Goal: Task Accomplishment & Management: Use online tool/utility

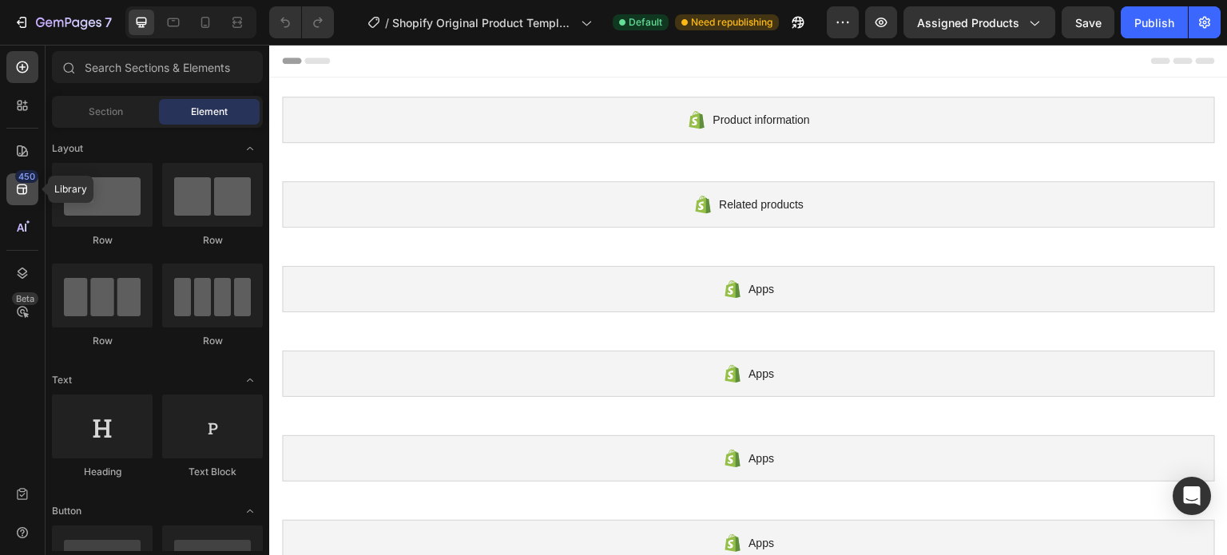
click at [27, 204] on div "450" at bounding box center [22, 189] width 32 height 32
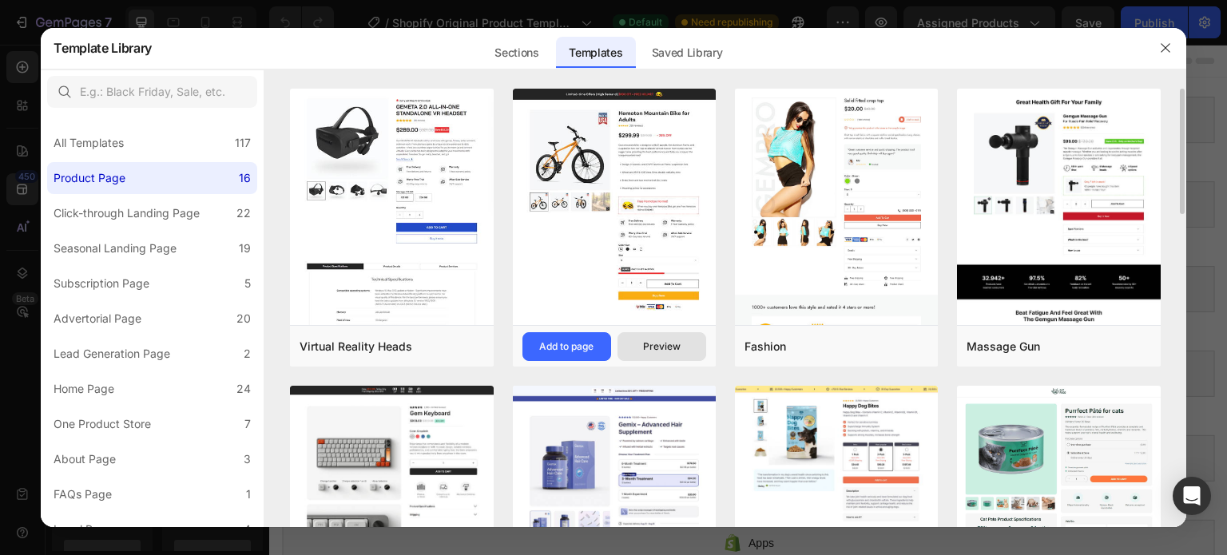
click at [644, 335] on button "Preview" at bounding box center [661, 346] width 89 height 29
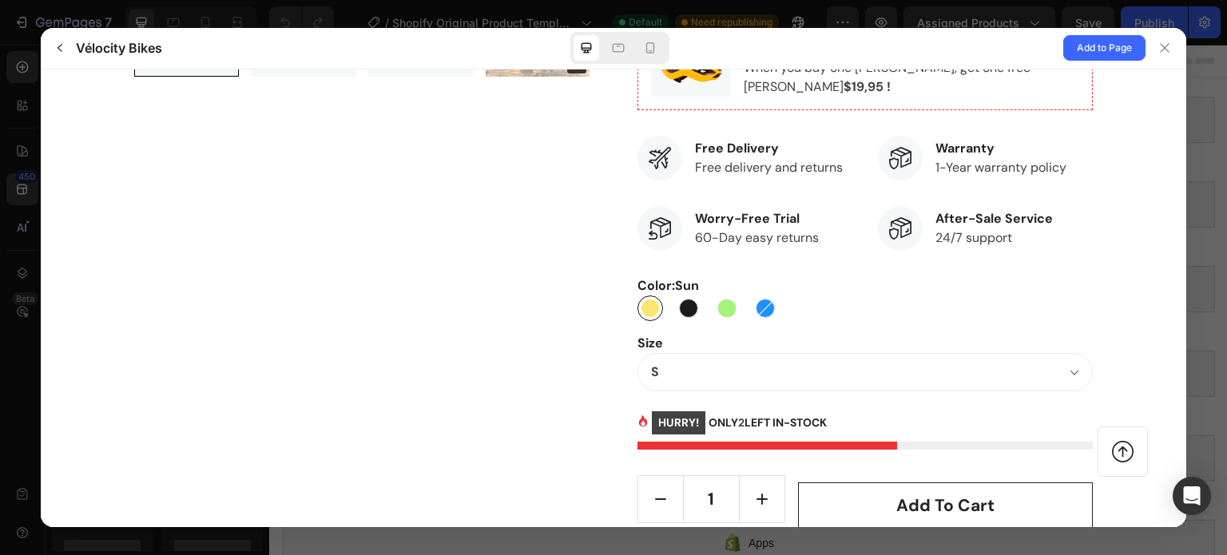
scroll to position [696, 0]
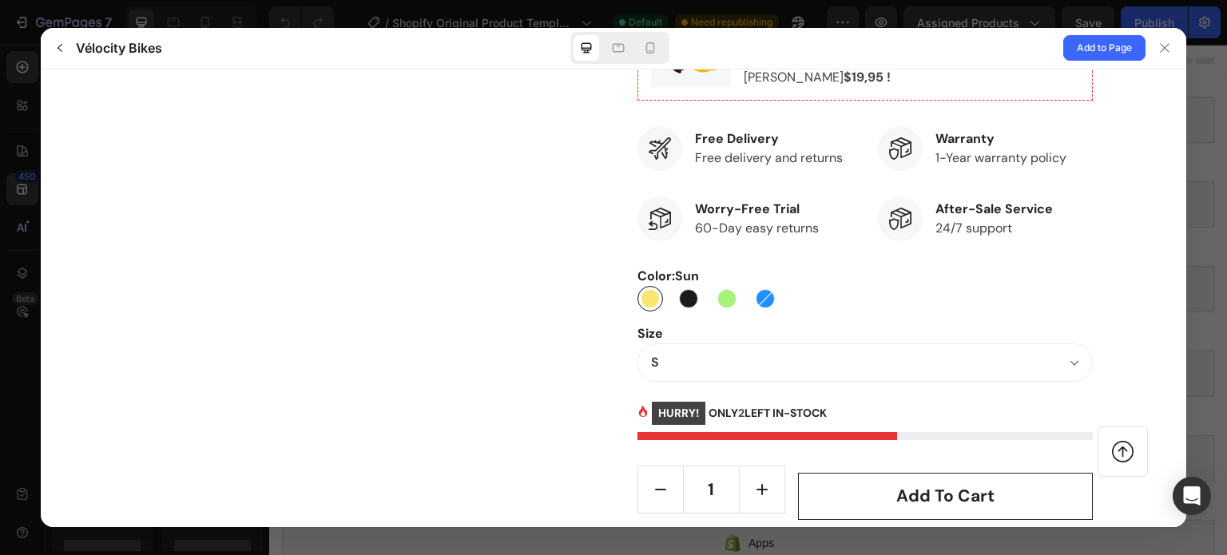
click at [644, 334] on legend "Size" at bounding box center [650, 332] width 26 height 19
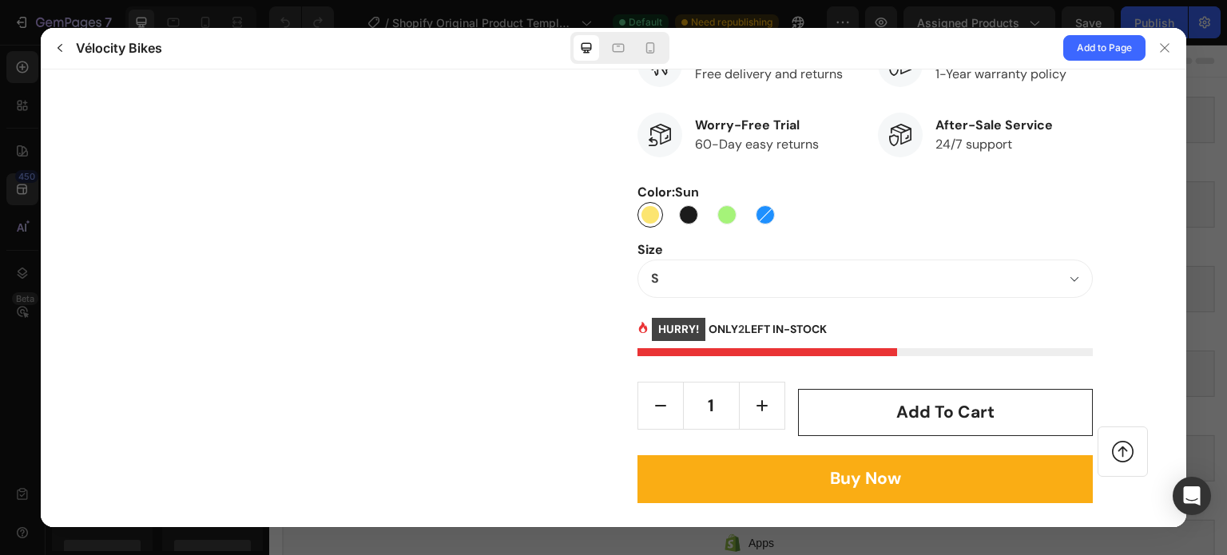
scroll to position [787, 0]
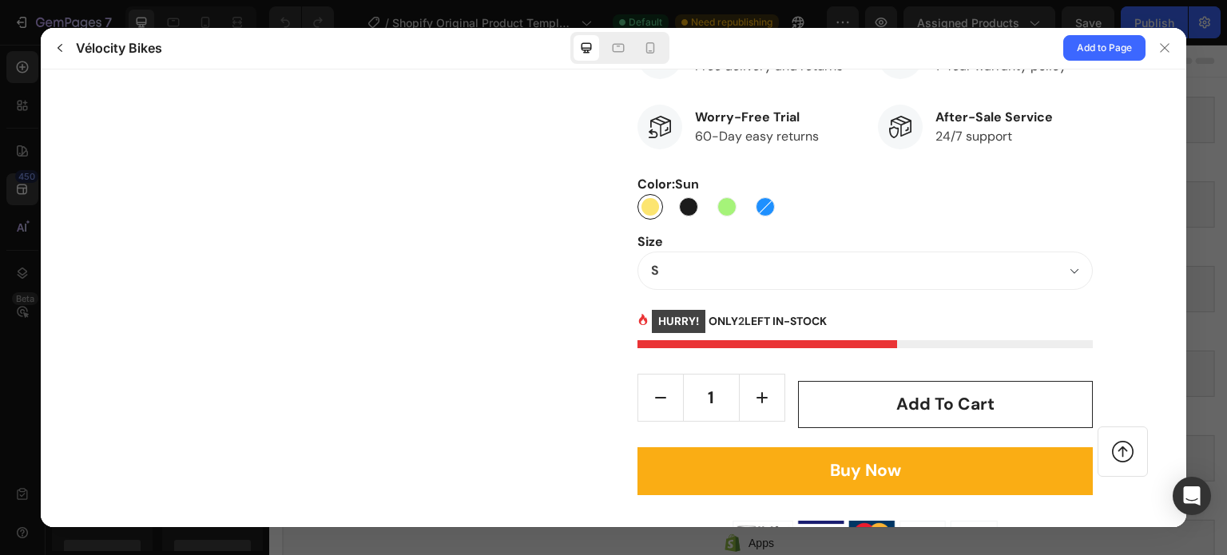
click at [40, 48] on div at bounding box center [613, 277] width 1227 height 555
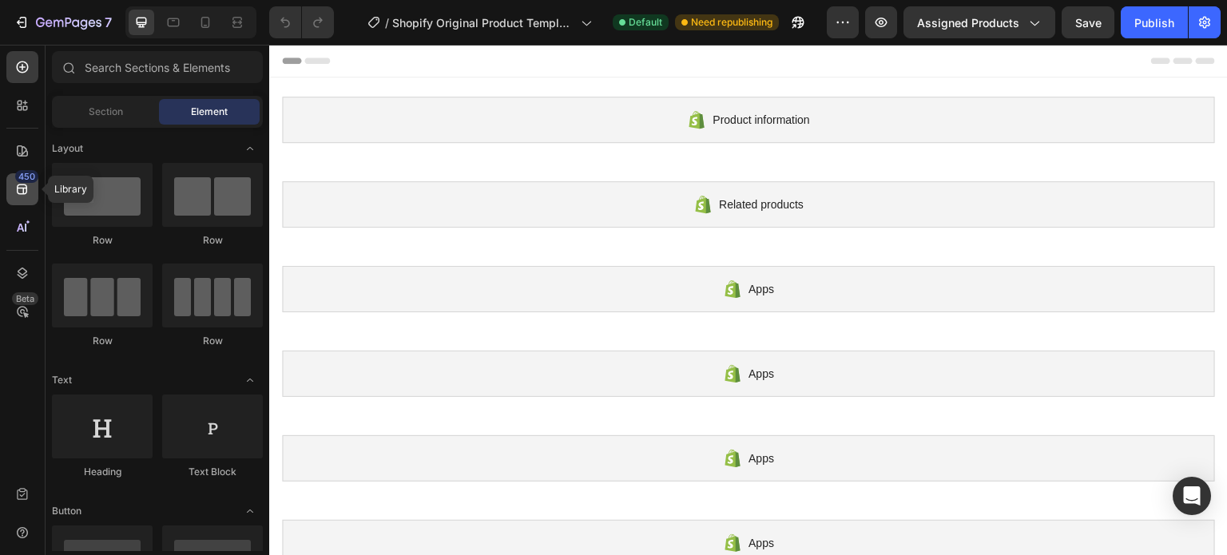
click at [22, 196] on icon at bounding box center [22, 189] width 16 height 16
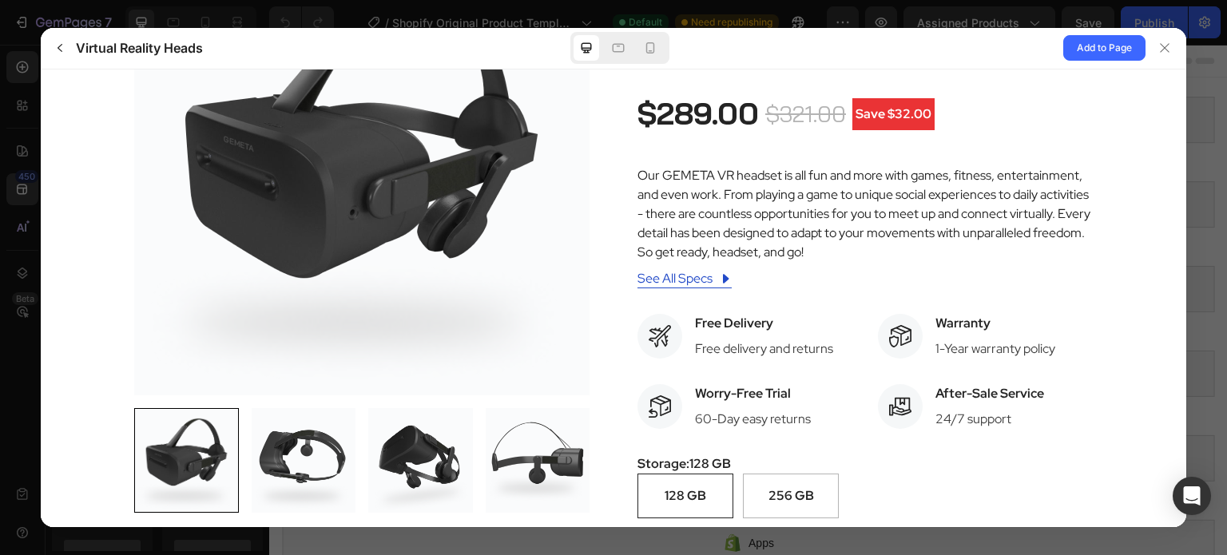
scroll to position [185, 0]
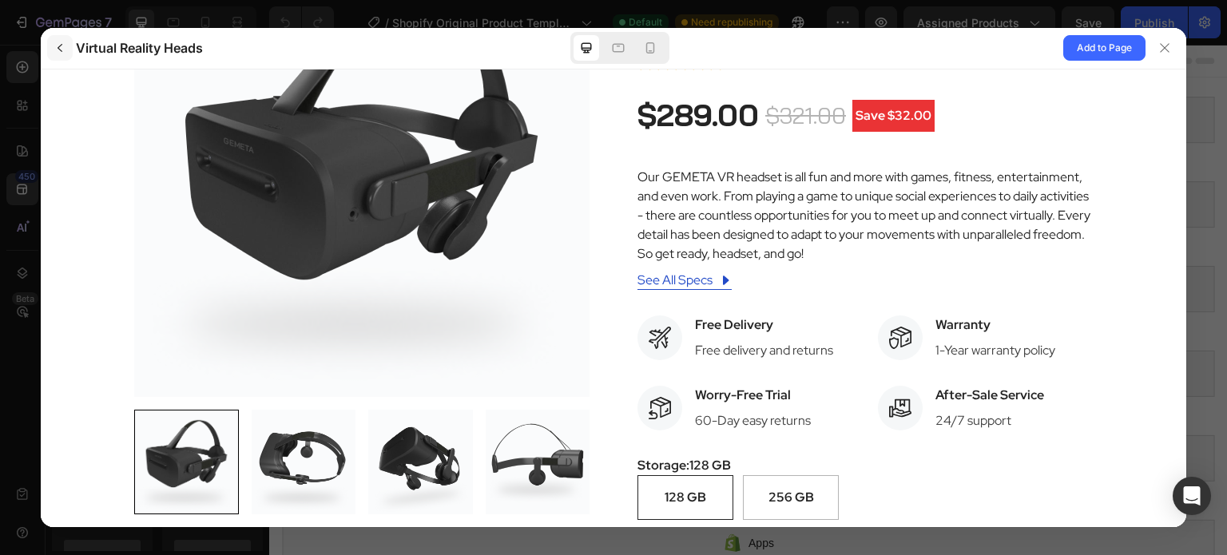
click at [66, 42] on button "button" at bounding box center [60, 48] width 26 height 26
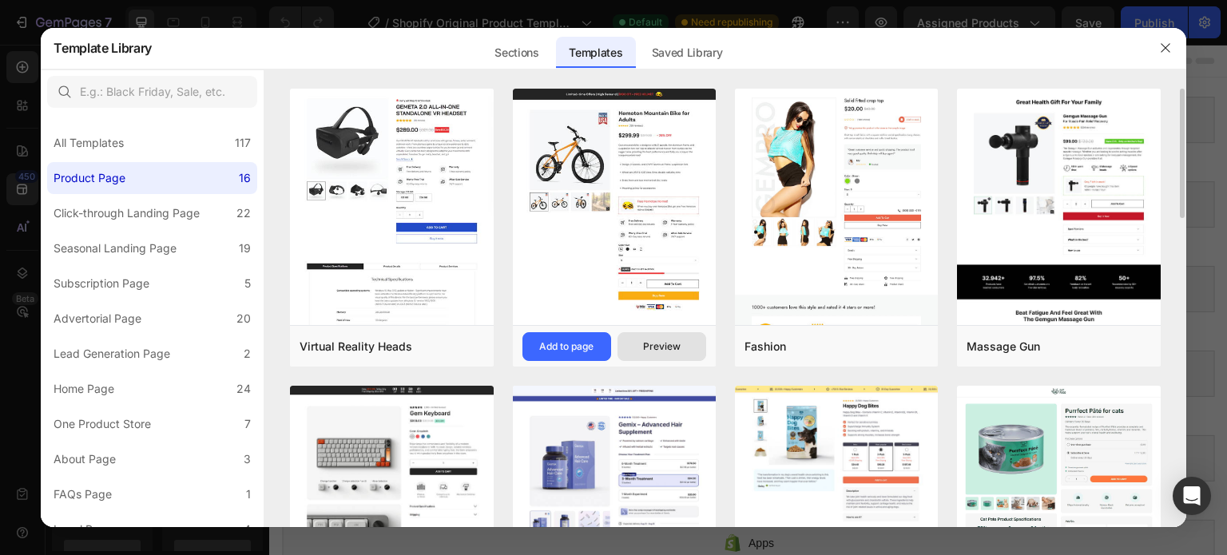
click at [673, 356] on button "Preview" at bounding box center [661, 346] width 89 height 29
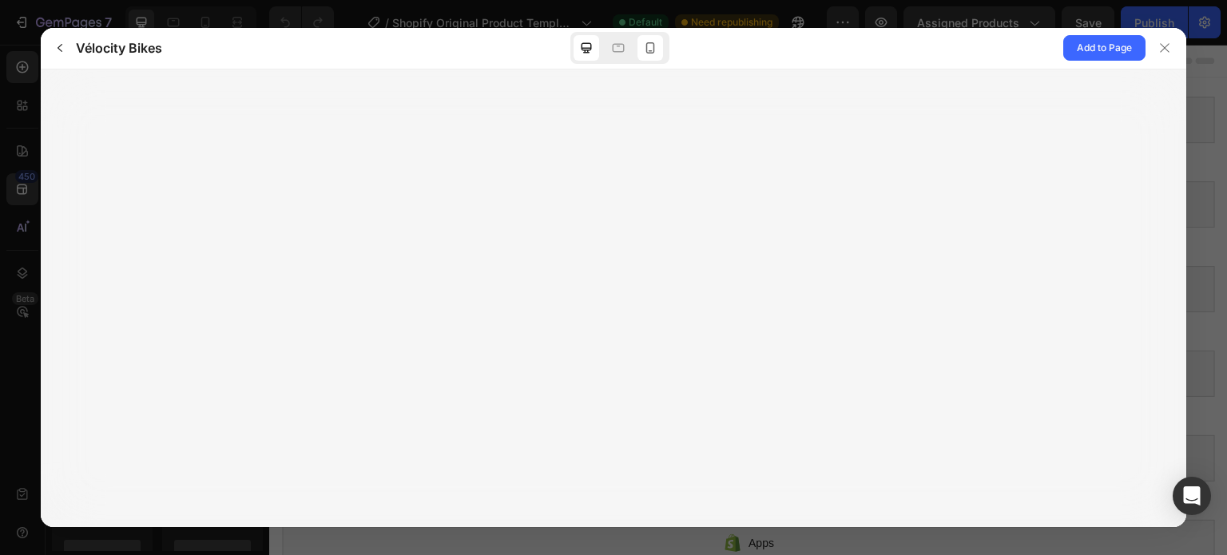
click at [651, 54] on icon at bounding box center [650, 48] width 16 height 16
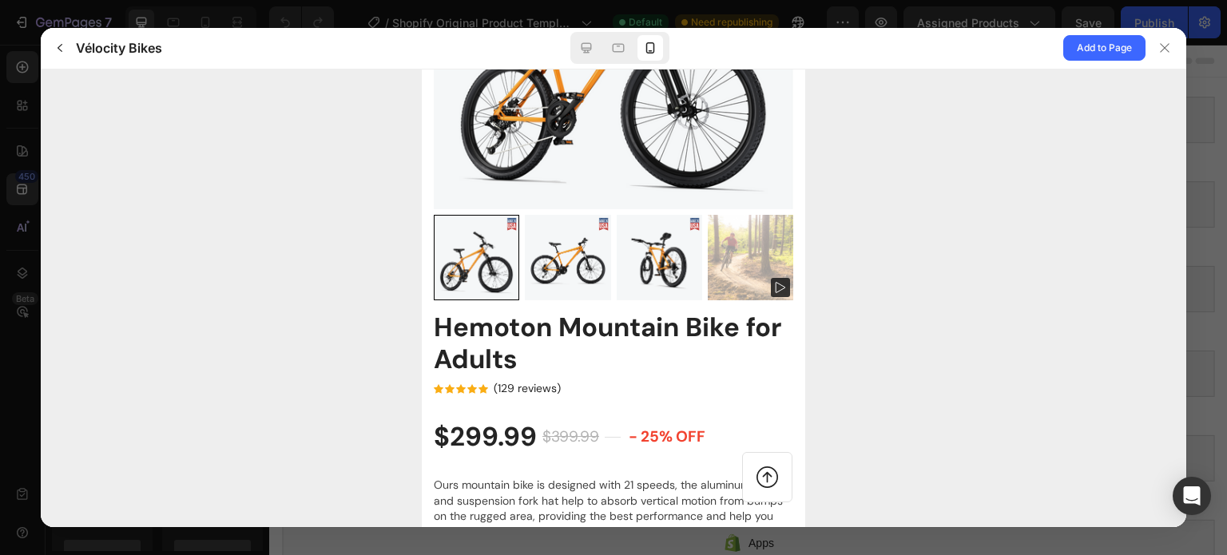
scroll to position [441, 0]
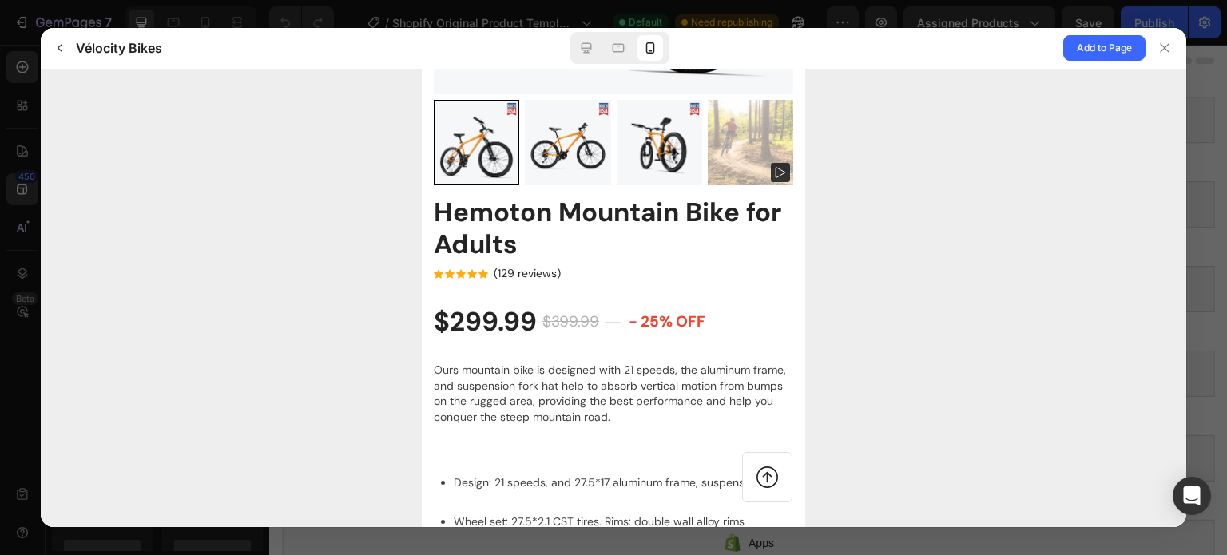
click at [585, 179] on div at bounding box center [567, 141] width 85 height 85
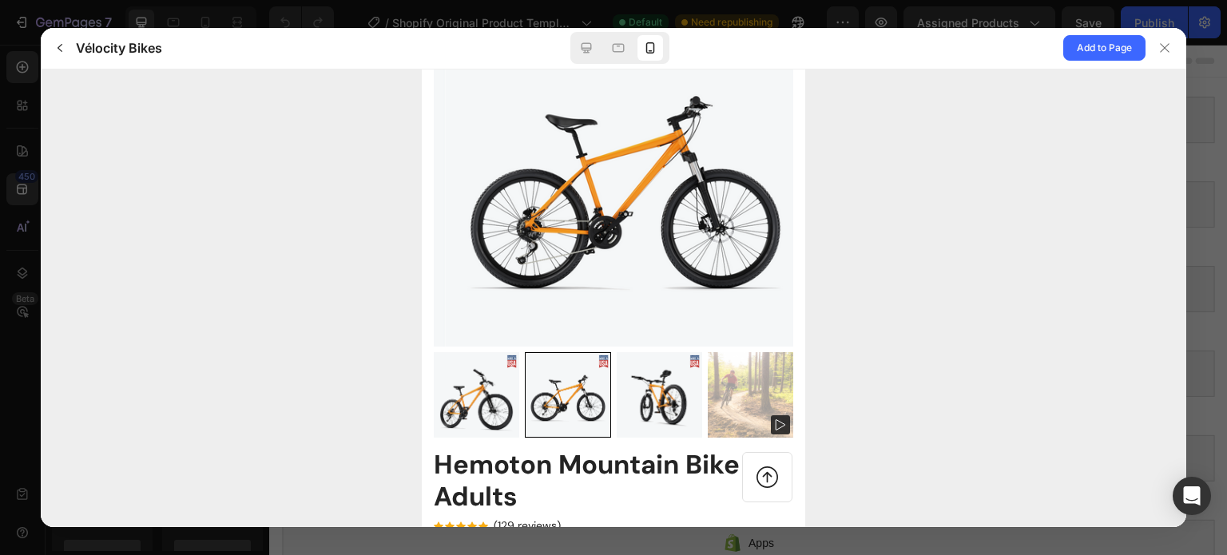
scroll to position [188, 0]
click at [635, 383] on div at bounding box center [658, 394] width 85 height 85
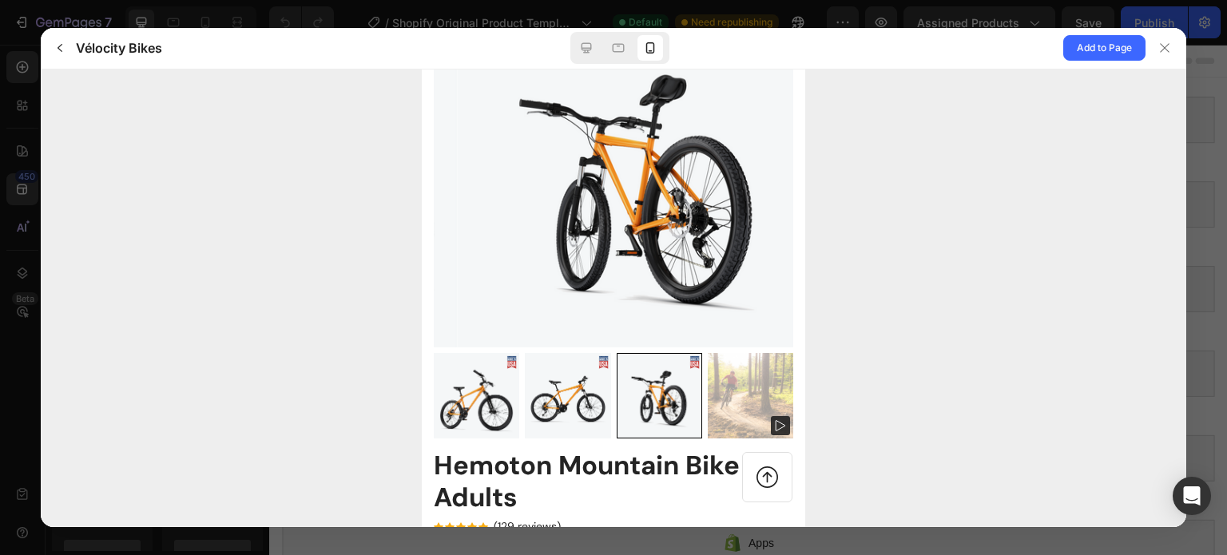
click at [478, 405] on div at bounding box center [476, 394] width 85 height 85
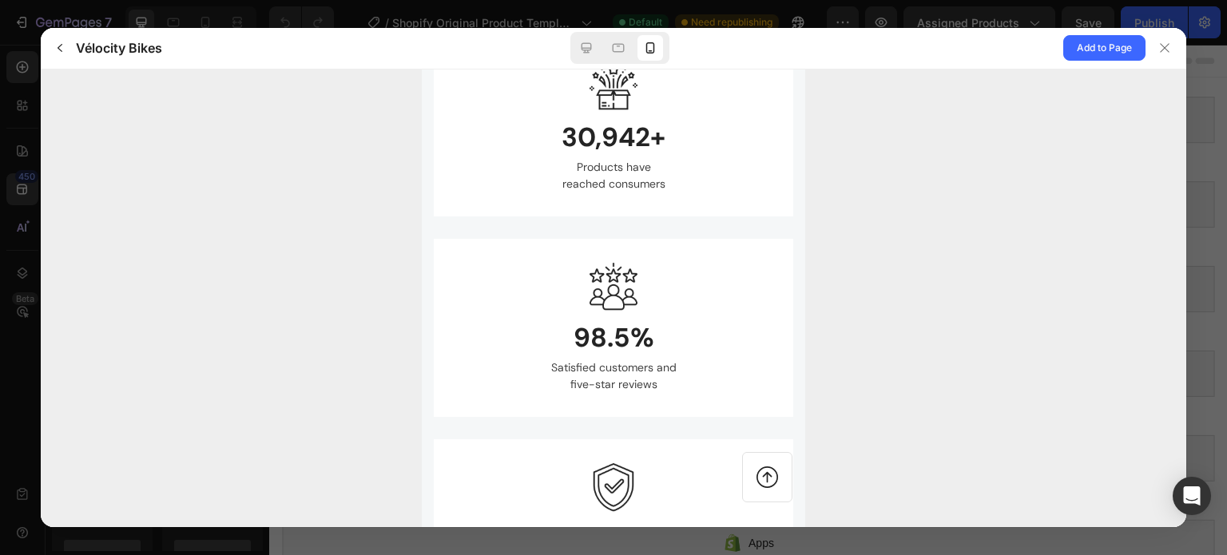
scroll to position [2828, 0]
click at [62, 49] on icon "button" at bounding box center [60, 48] width 13 height 13
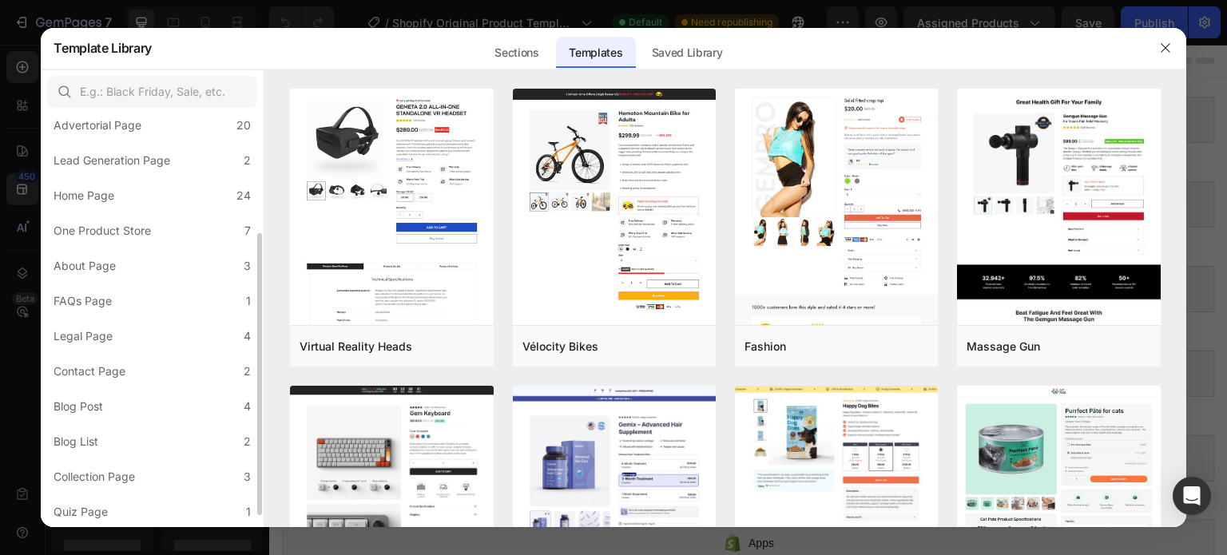
scroll to position [0, 0]
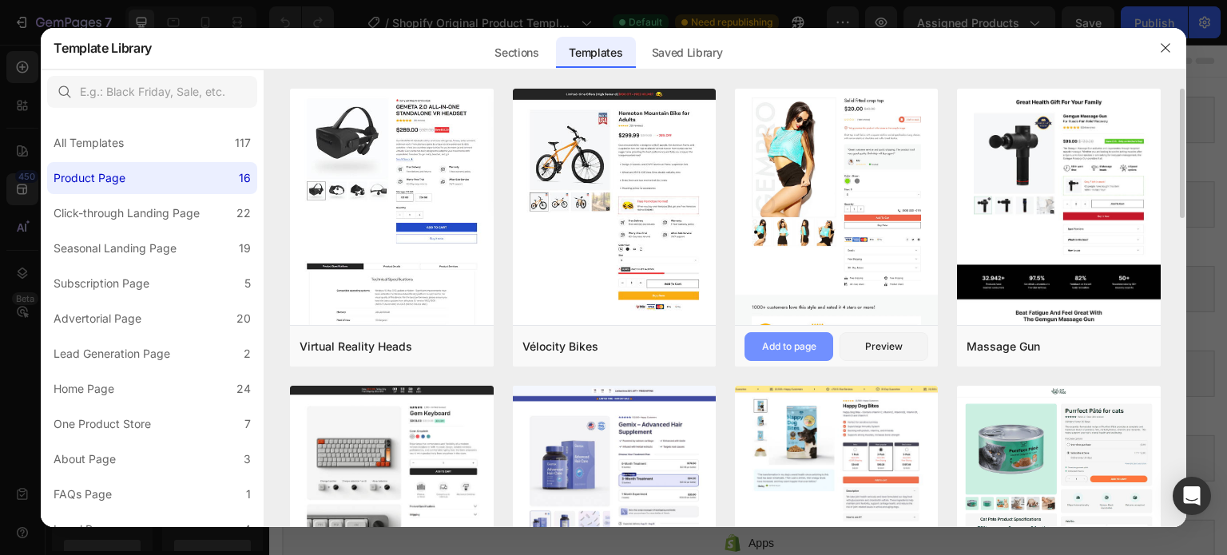
click at [805, 339] on div "Add to page" at bounding box center [789, 346] width 54 height 14
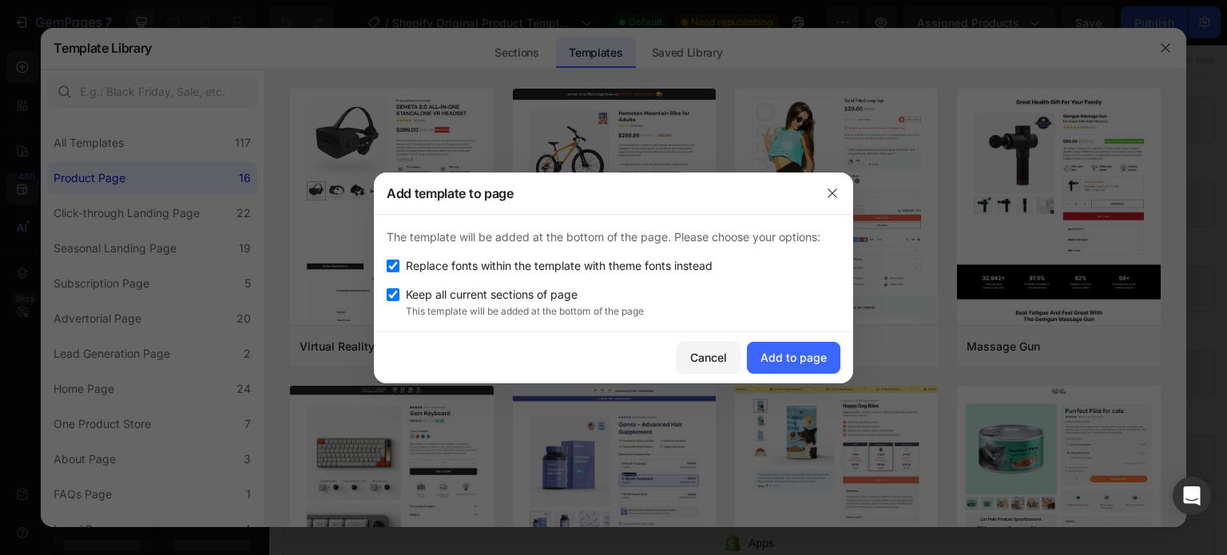
click at [505, 255] on div "The template will be added at the bottom of the page. Please choose your option…" at bounding box center [613, 273] width 479 height 117
click at [530, 257] on span "Replace fonts within the template with theme fonts instead" at bounding box center [559, 265] width 307 height 19
checkbox input "false"
click at [770, 349] on div "Add to page" at bounding box center [793, 357] width 66 height 17
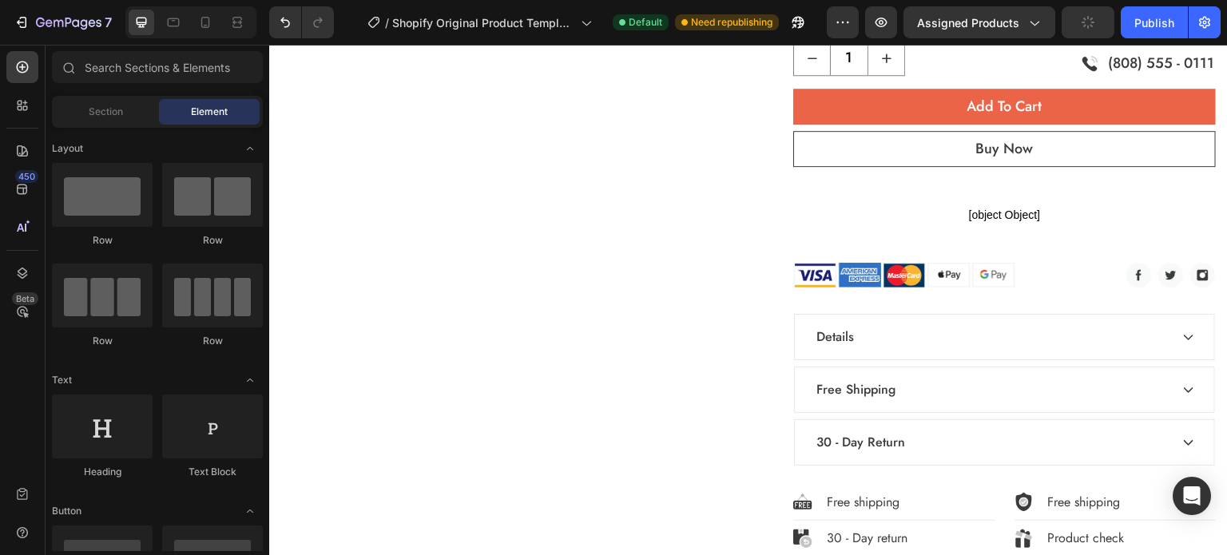
scroll to position [2127, 0]
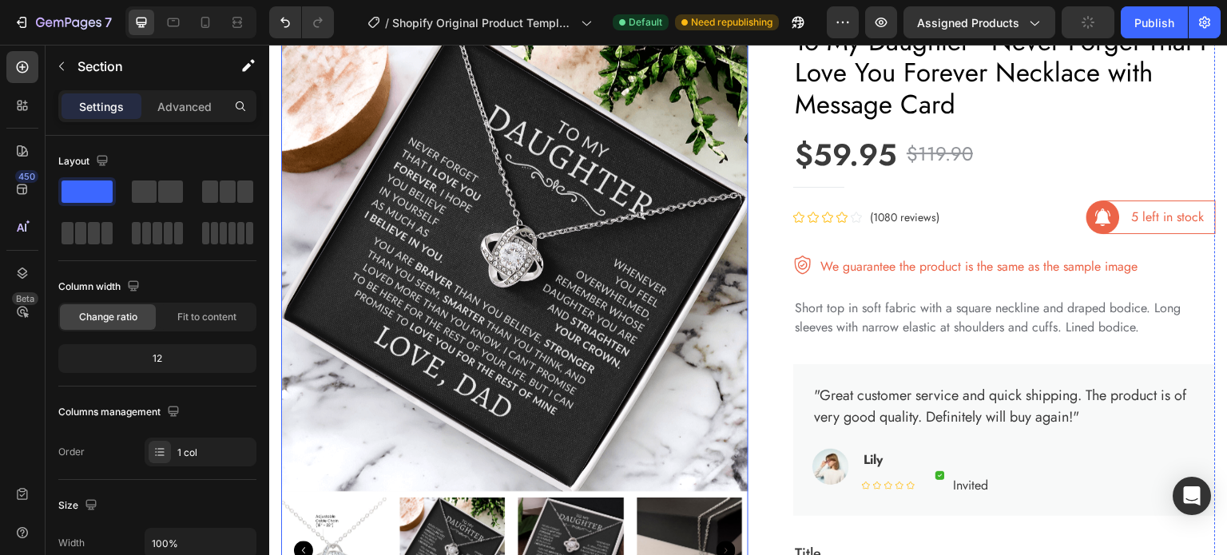
scroll to position [1104, 0]
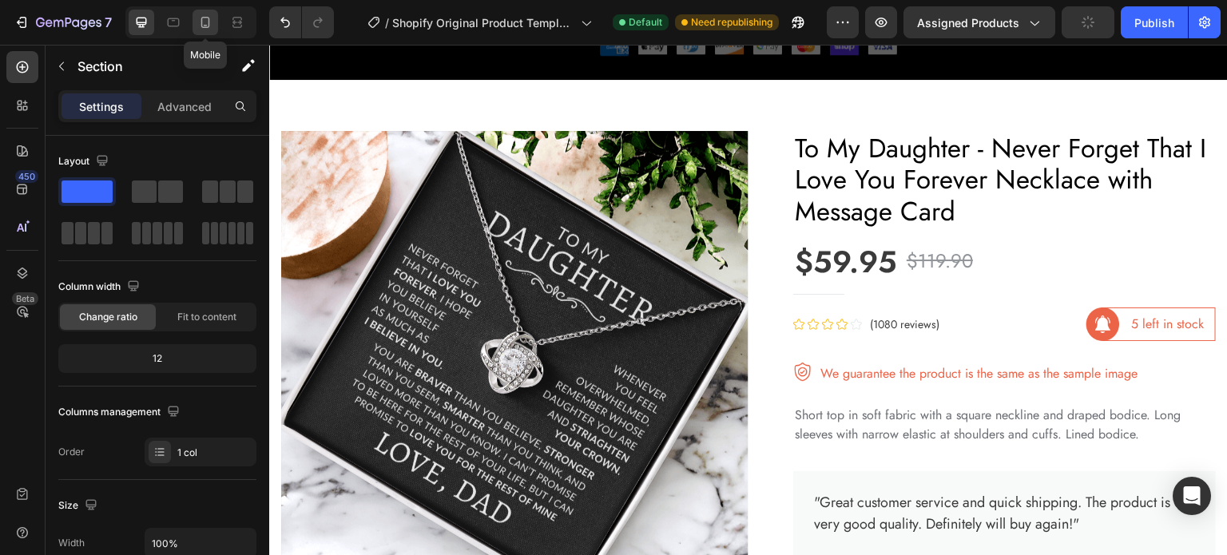
click at [209, 23] on icon at bounding box center [205, 22] width 16 height 16
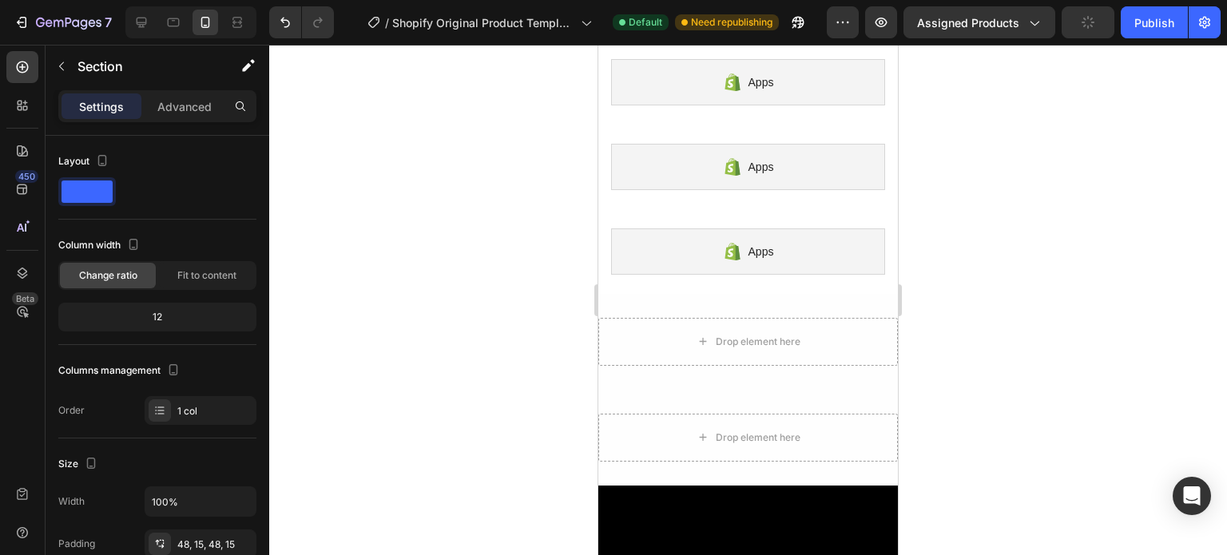
scroll to position [192, 0]
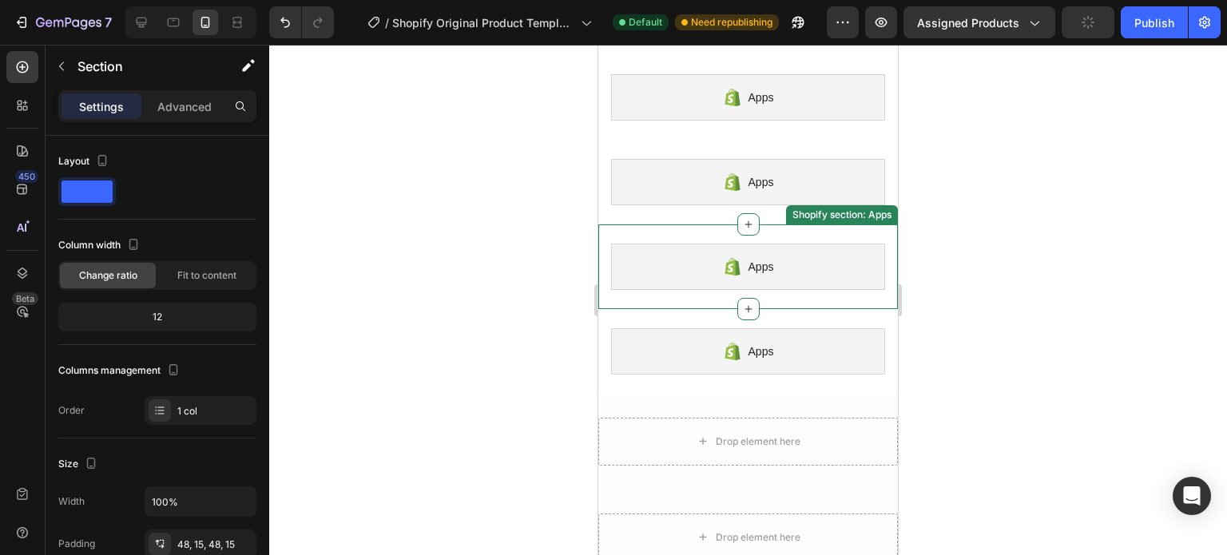
click at [769, 224] on div "Apps Shopify section: Apps" at bounding box center [747, 266] width 299 height 85
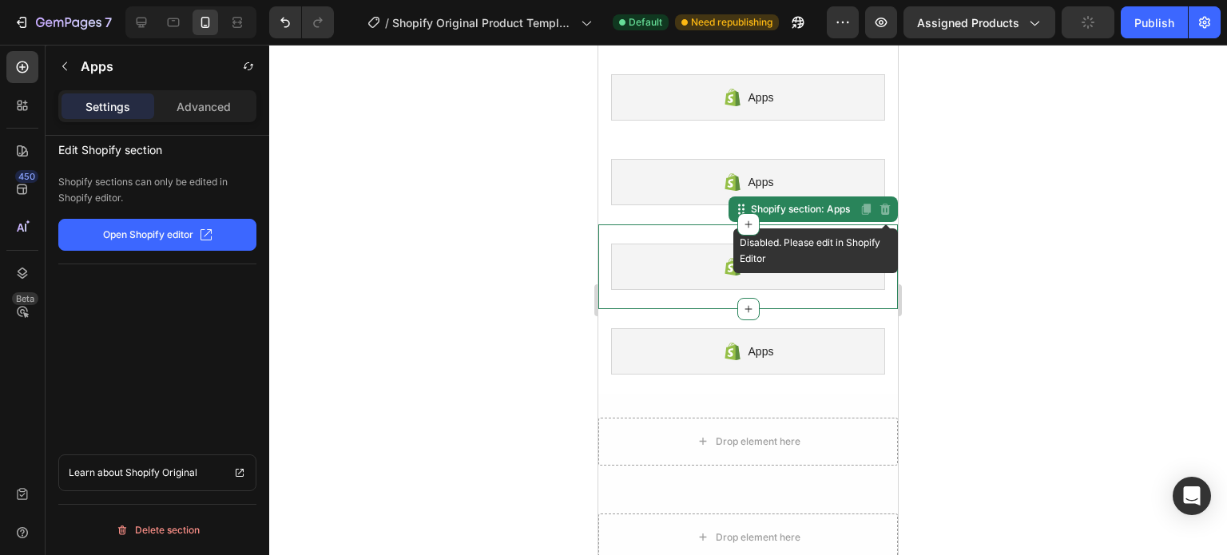
click at [875, 216] on div "Disabled. Please edit in Shopify Editor" at bounding box center [884, 209] width 19 height 19
click at [880, 209] on icon at bounding box center [885, 208] width 10 height 11
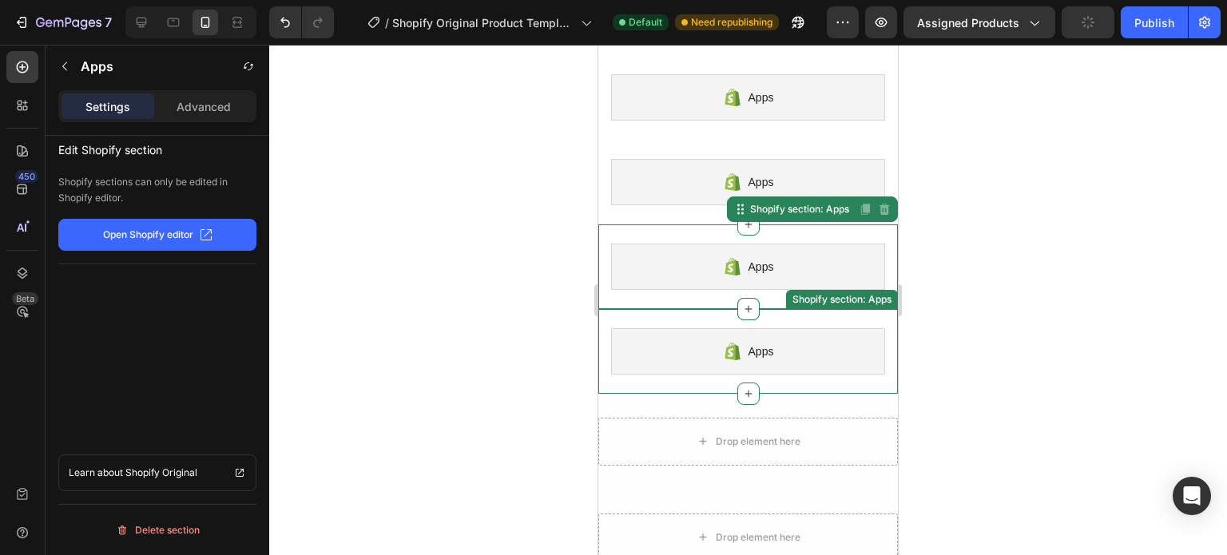
click at [783, 381] on div "Apps Shopify section: Apps" at bounding box center [747, 351] width 299 height 85
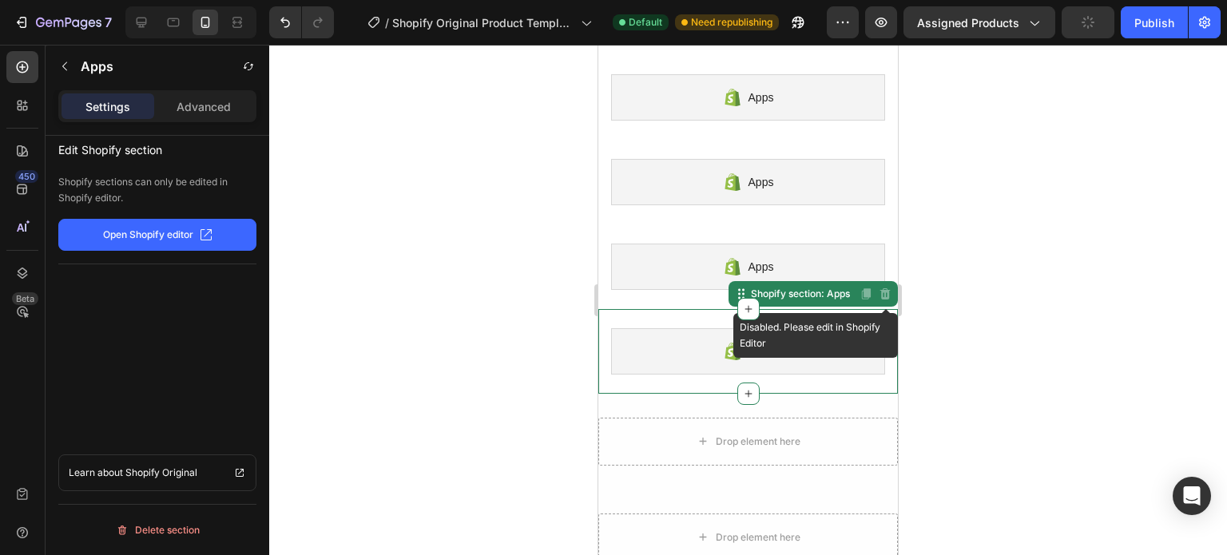
click at [878, 293] on icon at bounding box center [884, 293] width 13 height 13
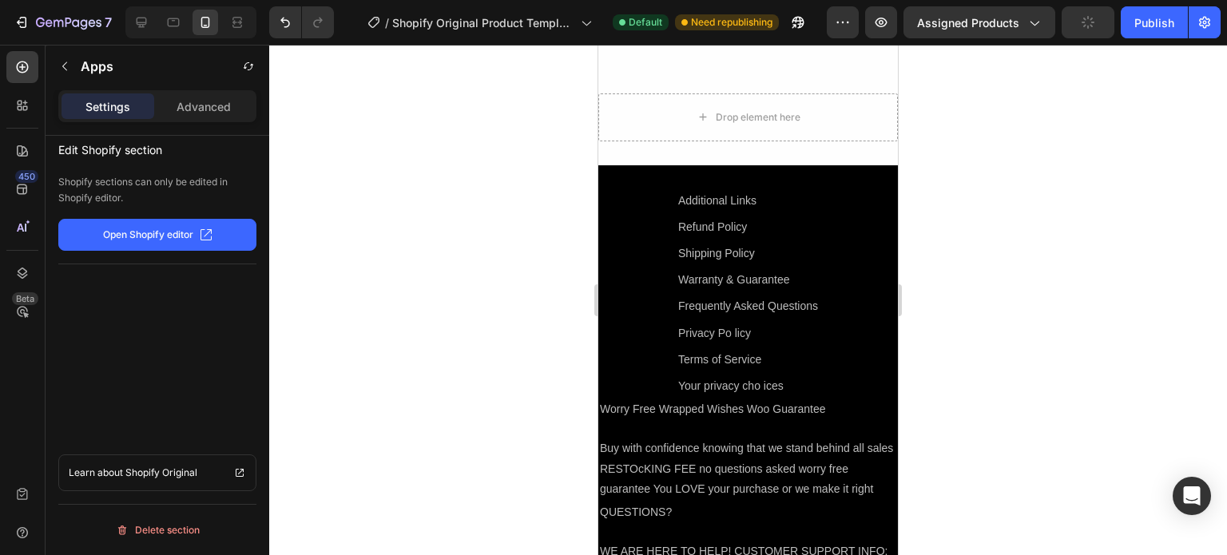
scroll to position [800, 0]
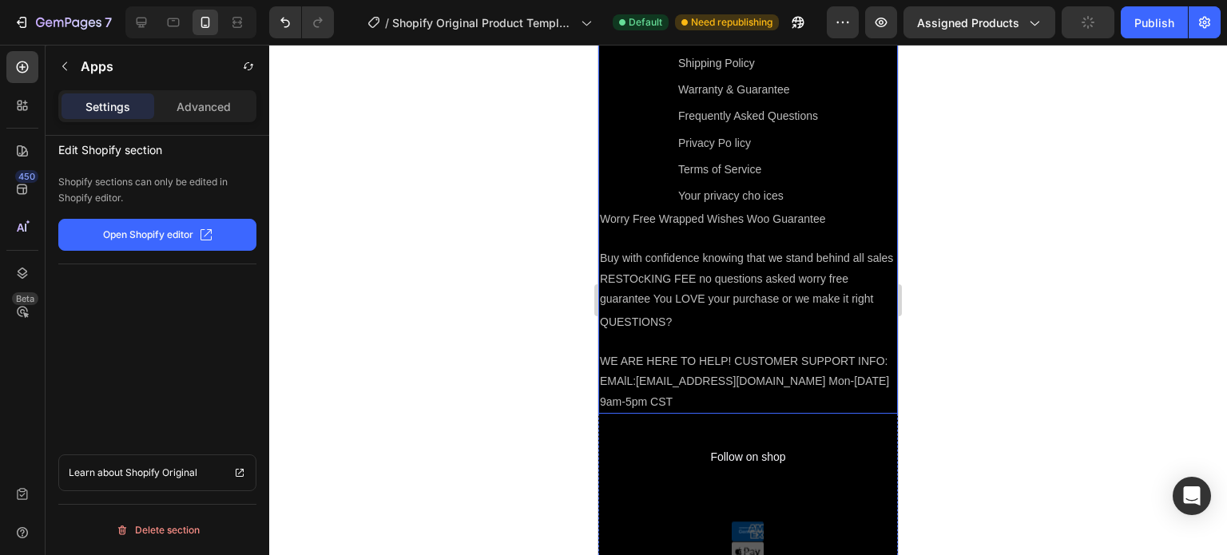
click at [851, 169] on div "Additional Links Text Block Refund Policy Text Block Shipping Policy Text Block…" at bounding box center [747, 103] width 299 height 209
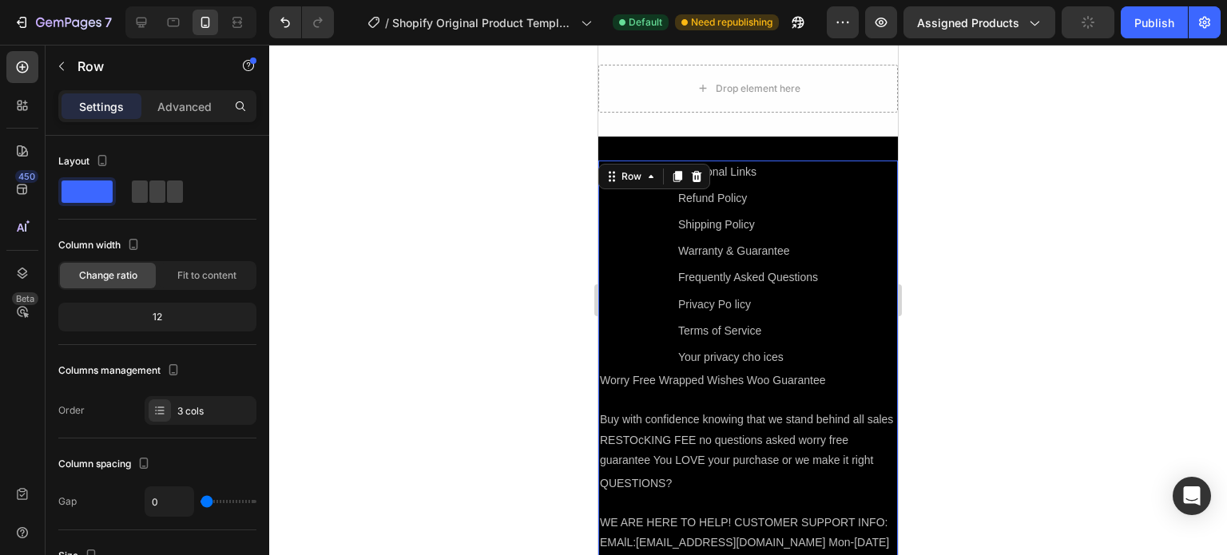
scroll to position [671, 0]
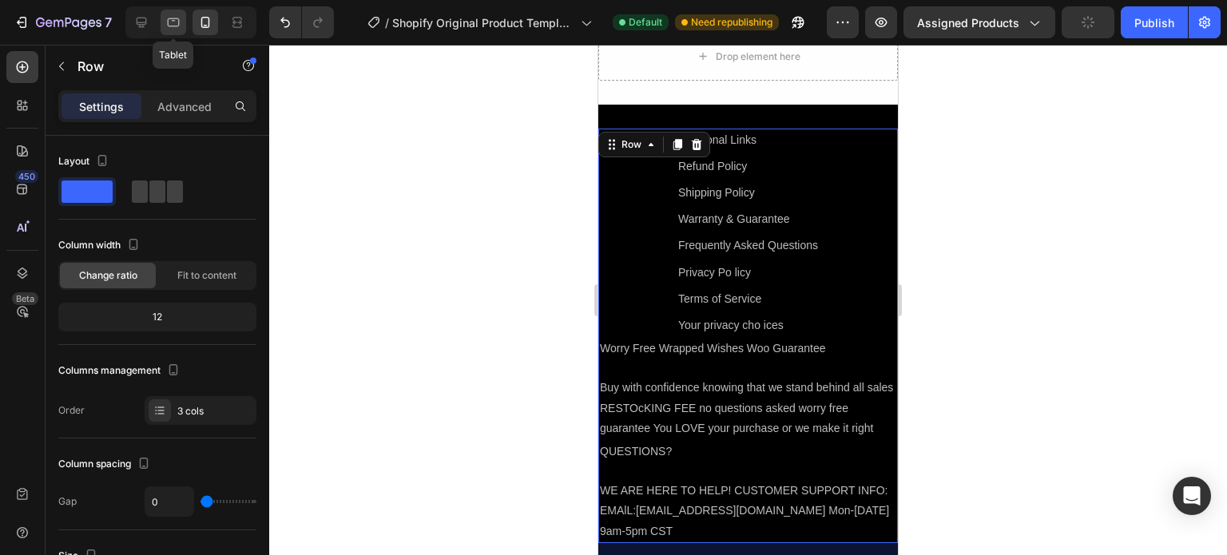
click at [176, 16] on icon at bounding box center [173, 22] width 16 height 16
type input "32"
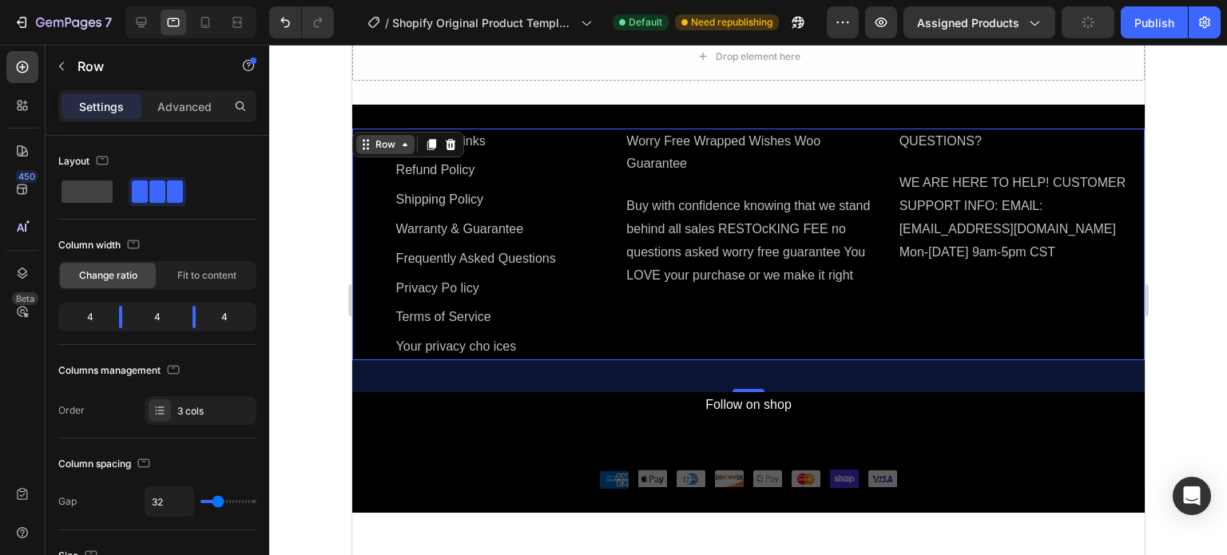
scroll to position [698, 0]
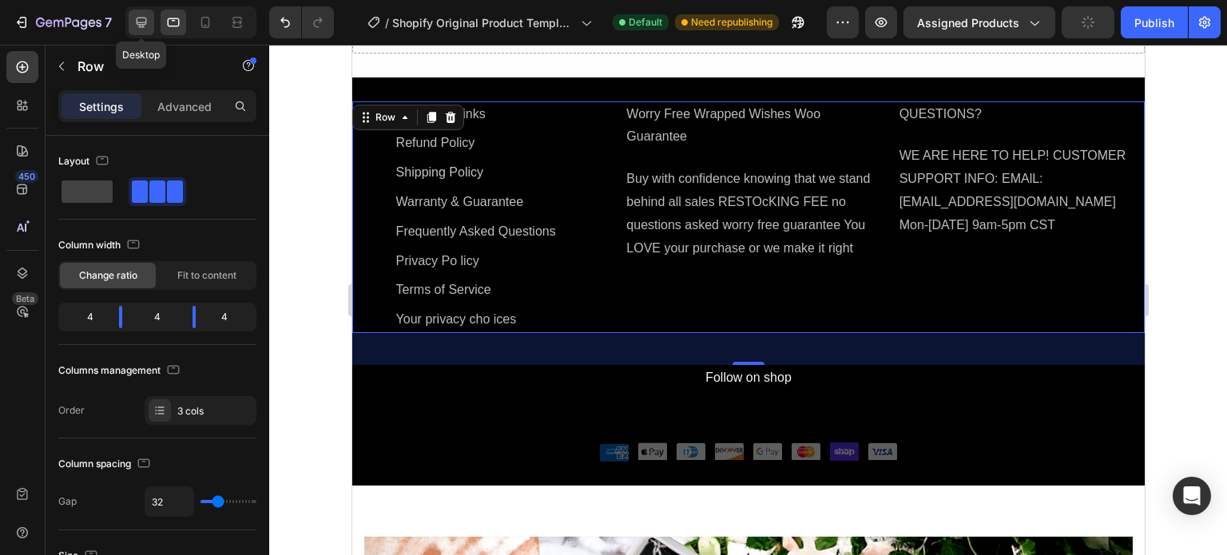
click at [141, 18] on icon at bounding box center [141, 22] width 16 height 16
type input "1200"
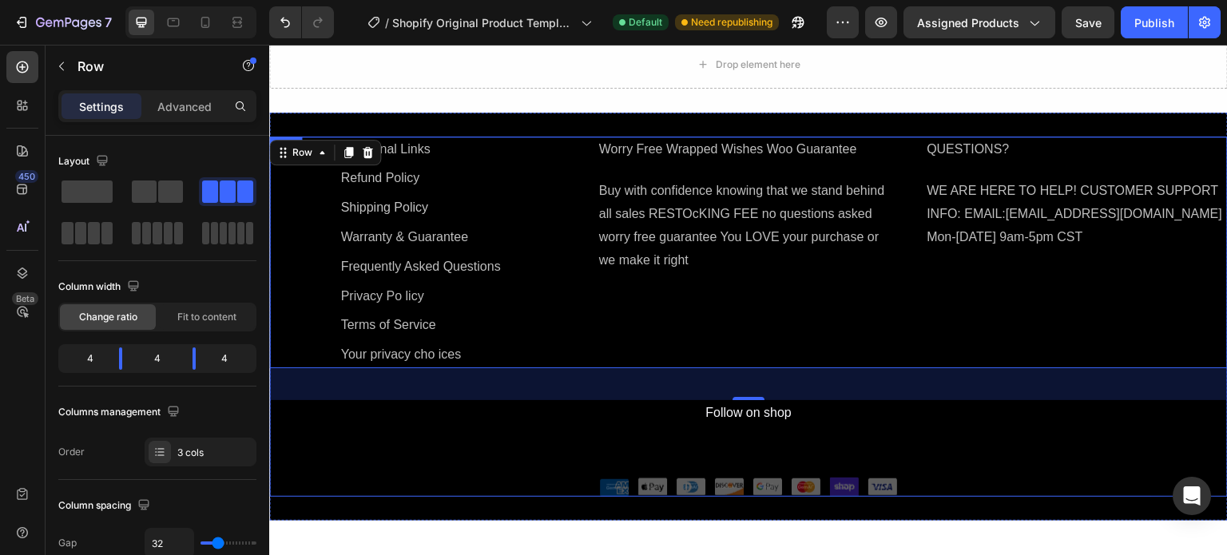
scroll to position [657, 0]
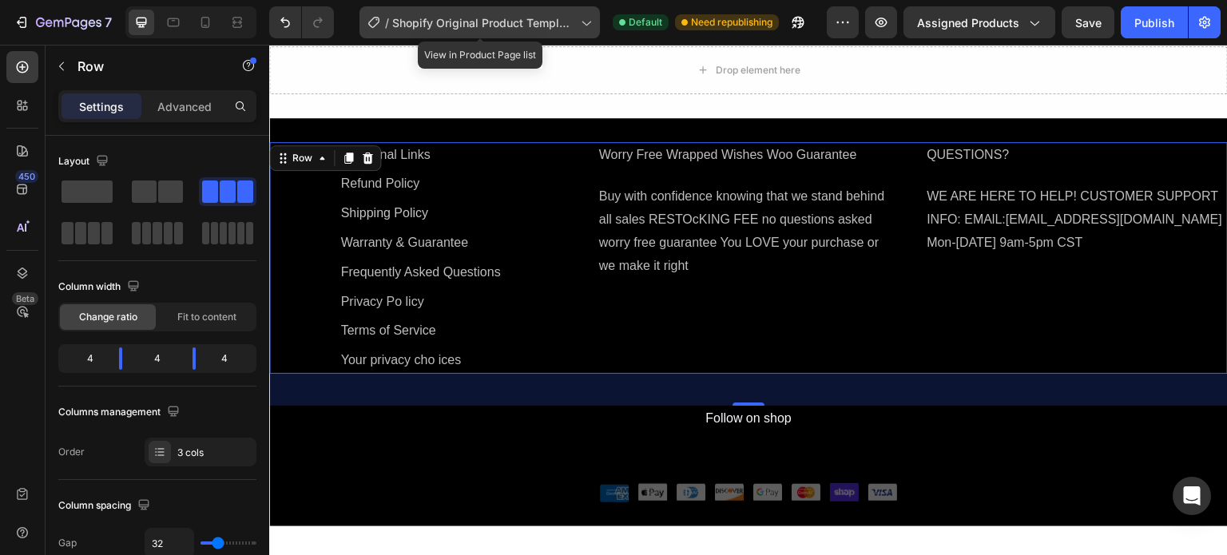
click at [499, 25] on span "Shopify Original Product Template" at bounding box center [483, 22] width 182 height 17
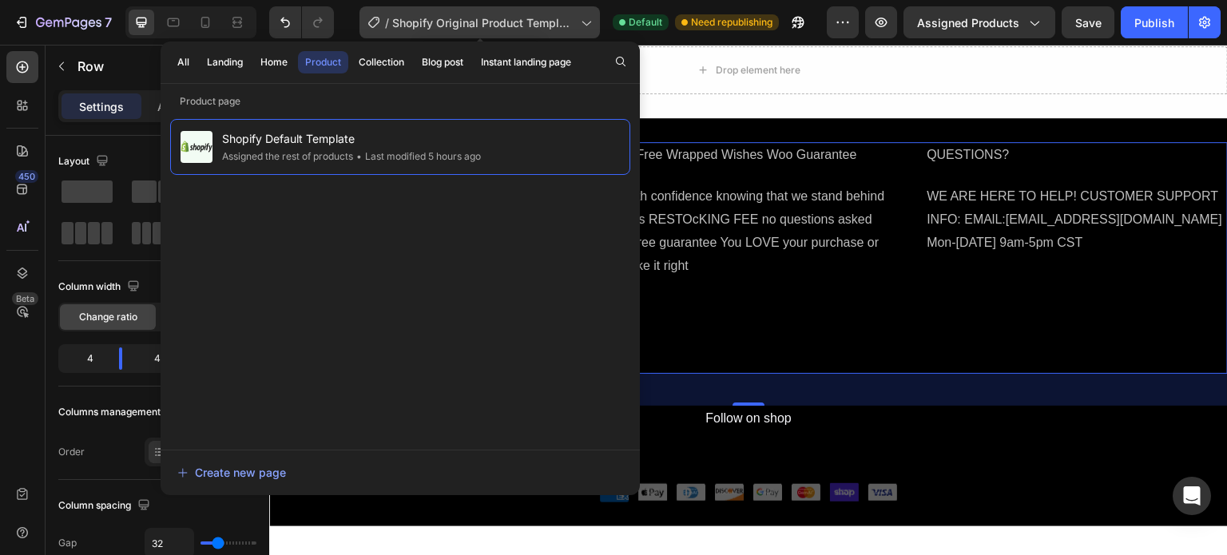
click at [433, 22] on span "Shopify Original Product Template" at bounding box center [483, 22] width 182 height 17
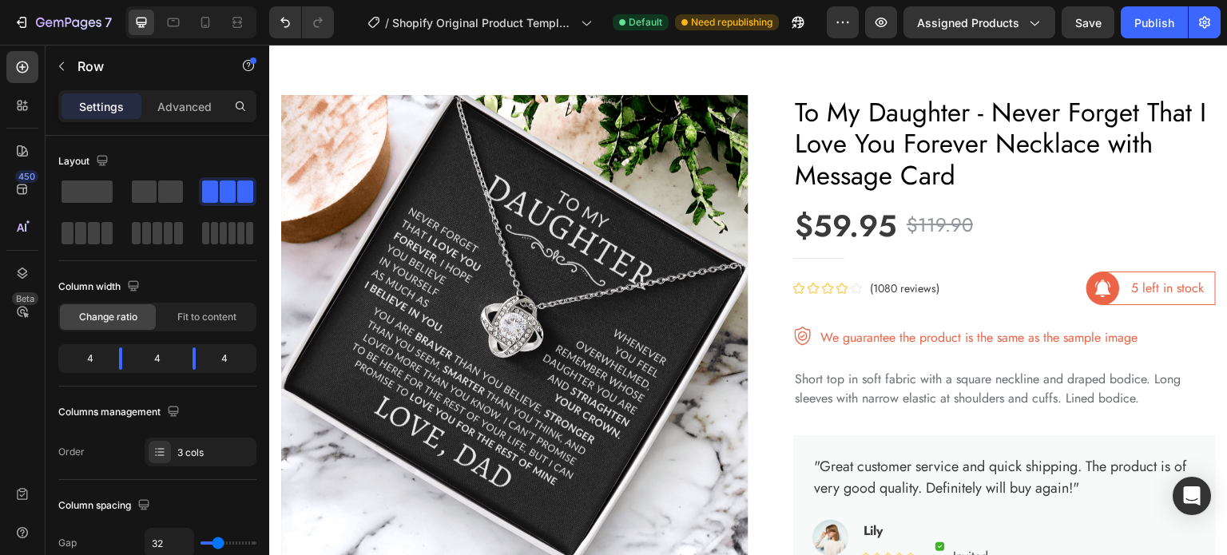
scroll to position [1150, 0]
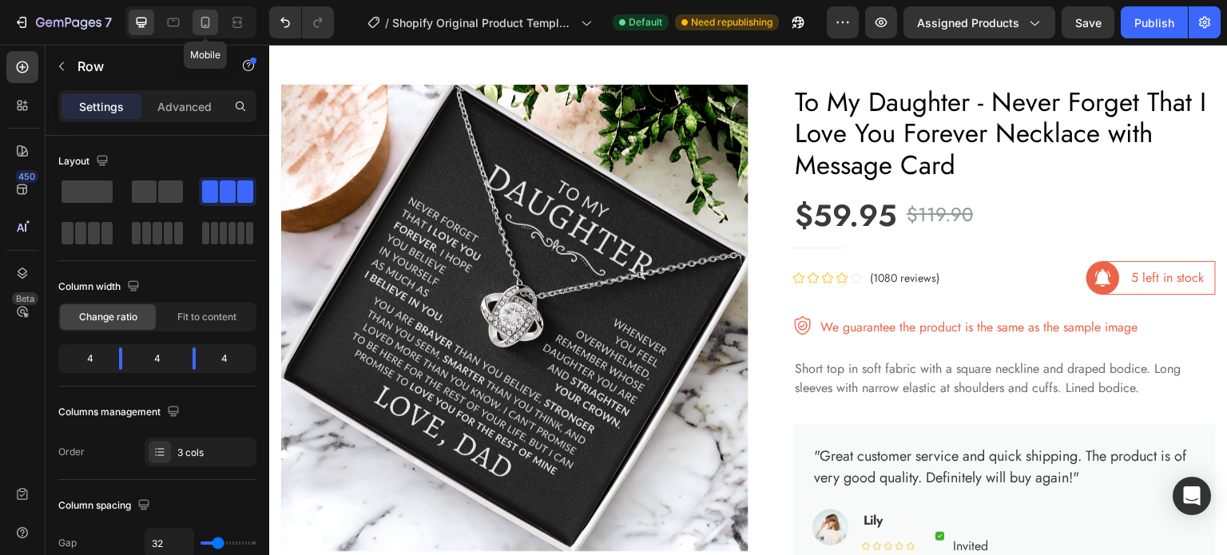
click at [216, 24] on div at bounding box center [205, 23] width 26 height 26
type input "0"
type input "100%"
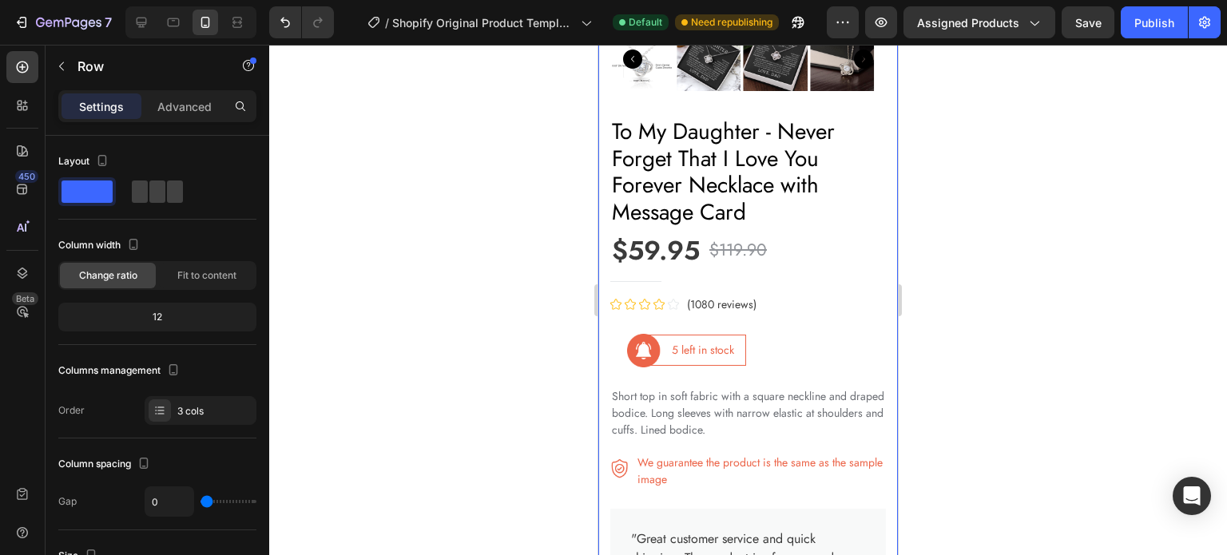
scroll to position [1525, 0]
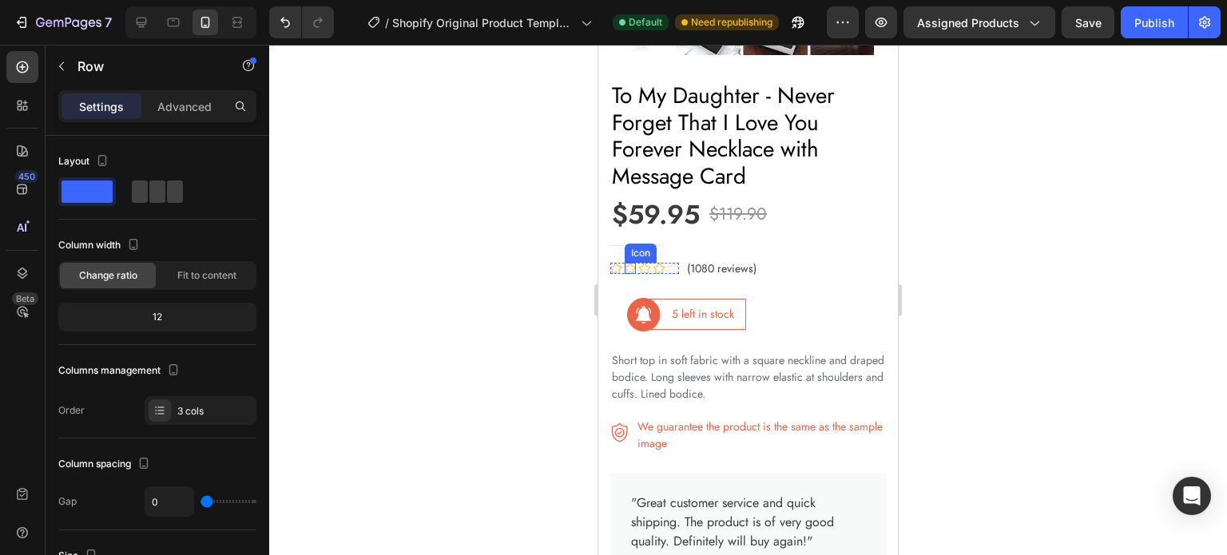
click at [636, 263] on div "Icon Icon Icon Icon Icon" at bounding box center [644, 268] width 69 height 11
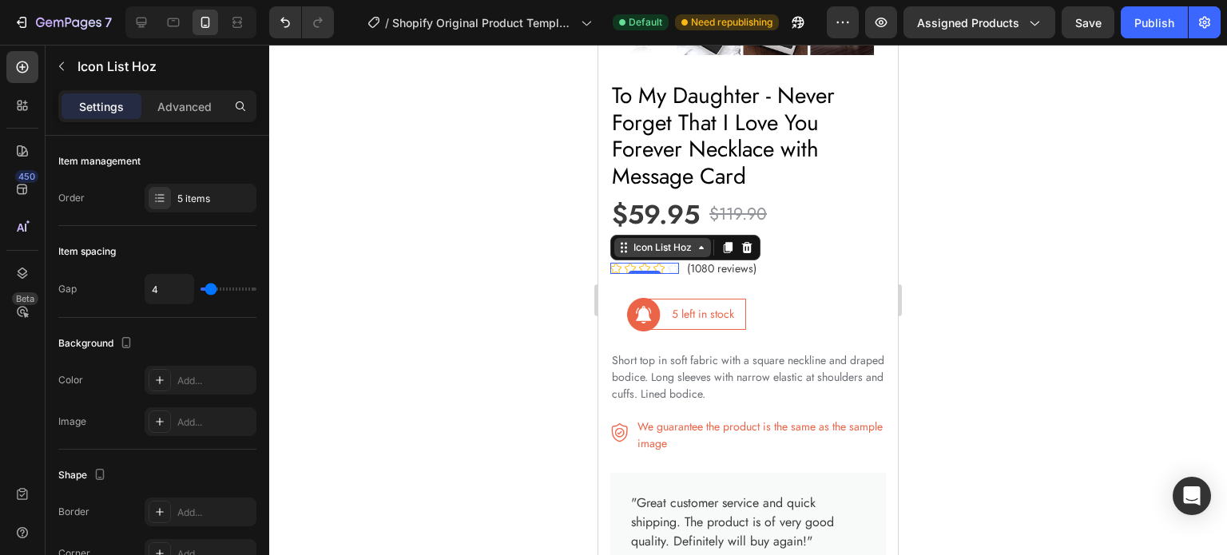
click at [652, 240] on div "Icon List Hoz" at bounding box center [662, 247] width 65 height 14
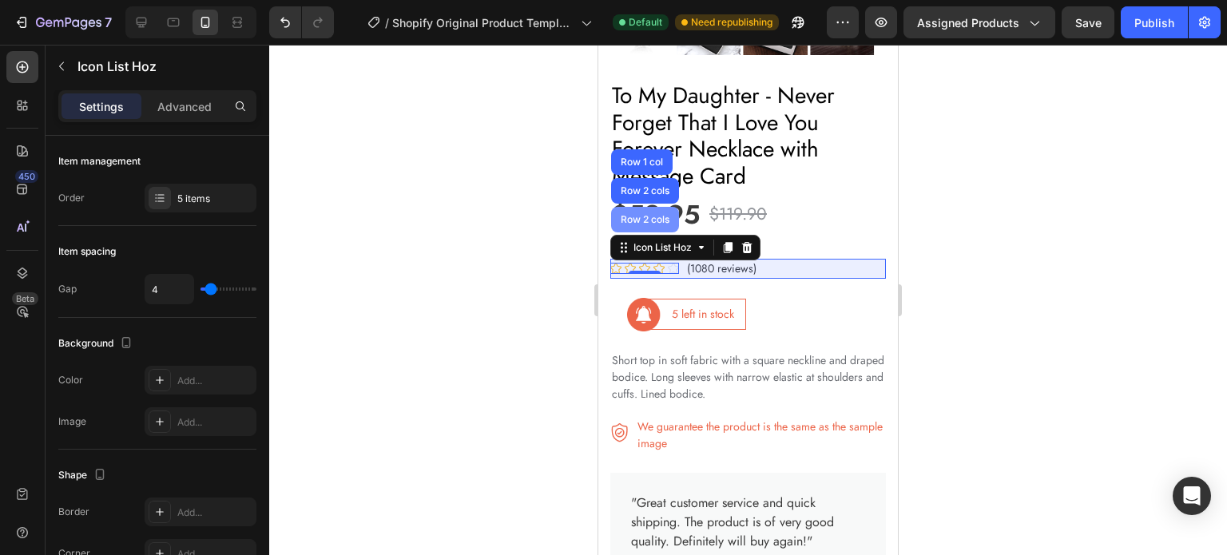
click at [637, 215] on div "Row 2 cols" at bounding box center [644, 220] width 55 height 10
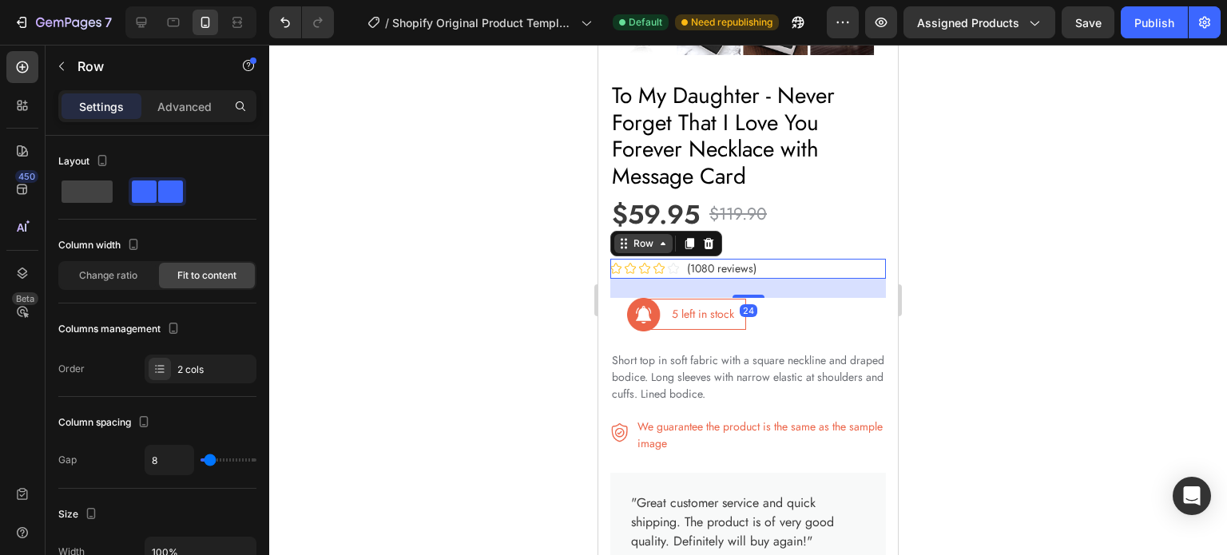
click at [649, 236] on div "Row" at bounding box center [643, 243] width 26 height 14
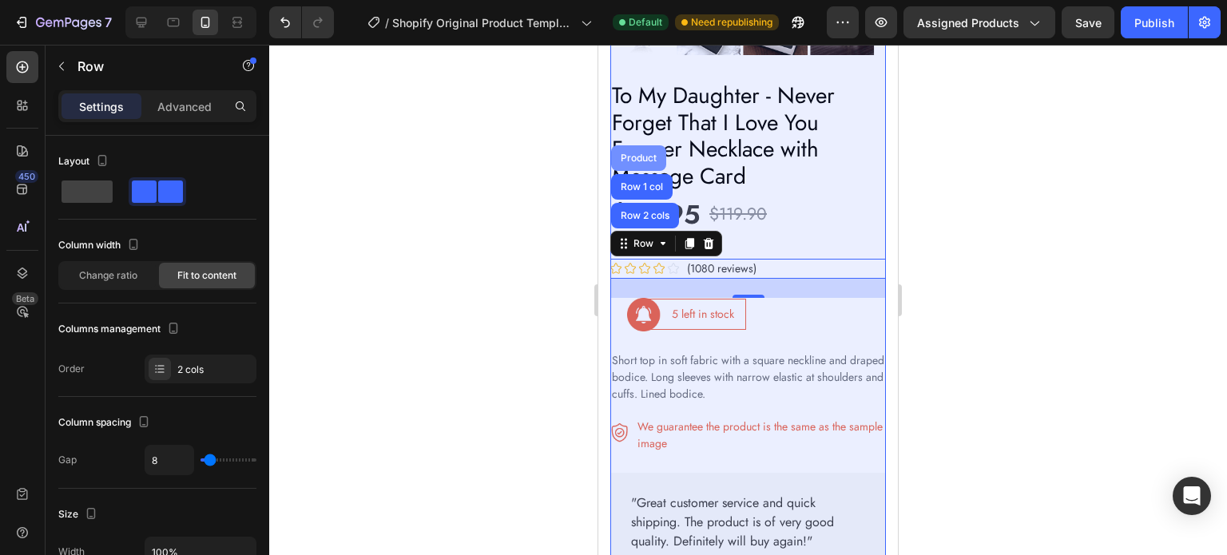
click at [634, 153] on div "Product" at bounding box center [638, 158] width 55 height 26
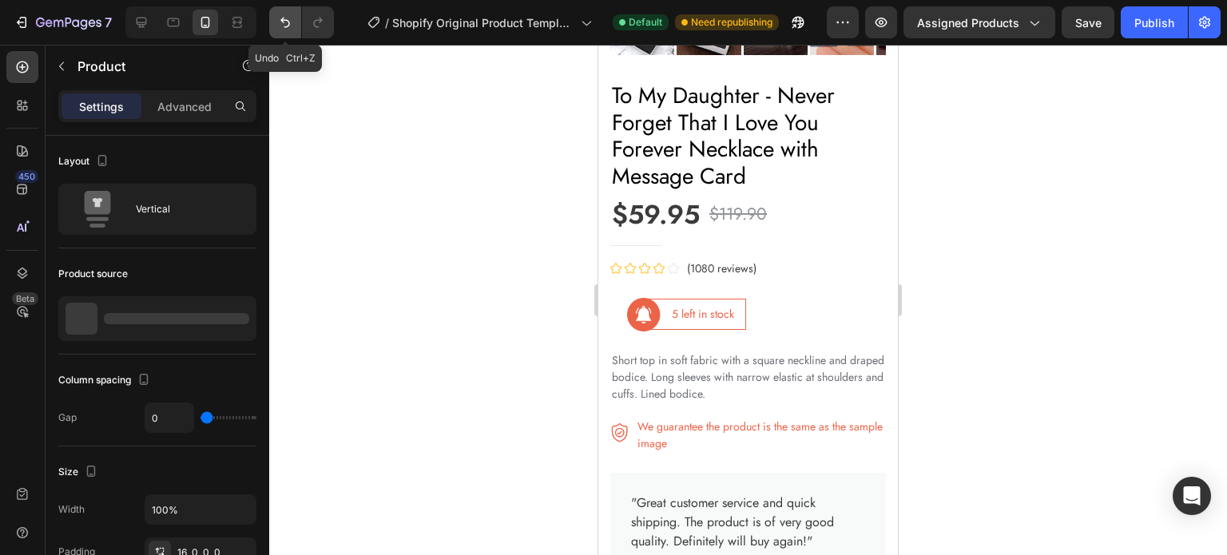
click at [287, 21] on icon "Undo/Redo" at bounding box center [285, 23] width 10 height 10
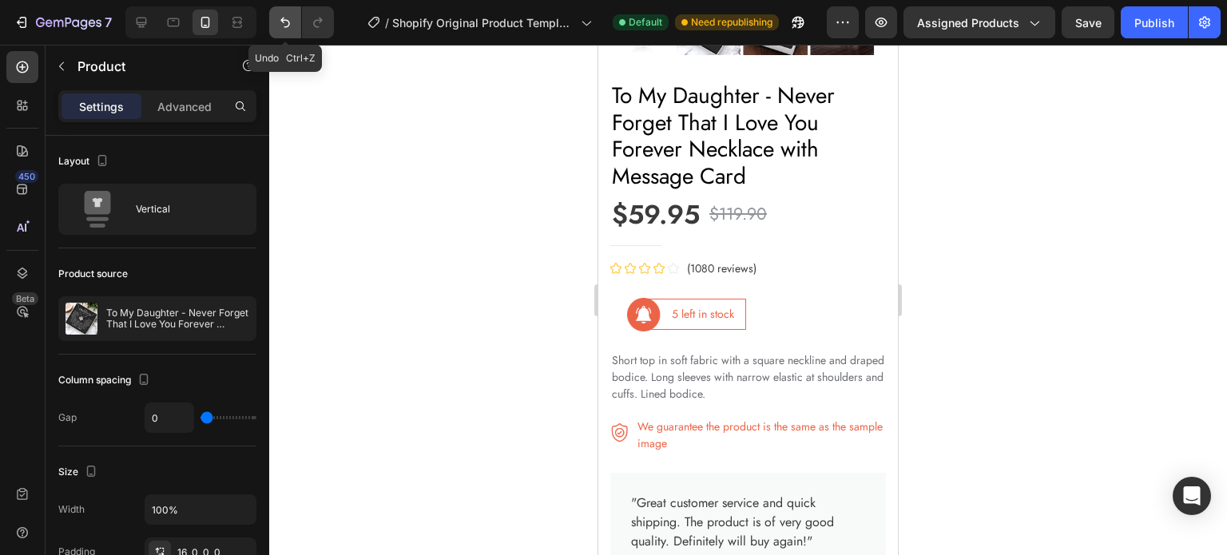
click at [287, 21] on icon "Undo/Redo" at bounding box center [285, 23] width 10 height 10
click at [655, 263] on icon at bounding box center [658, 268] width 11 height 11
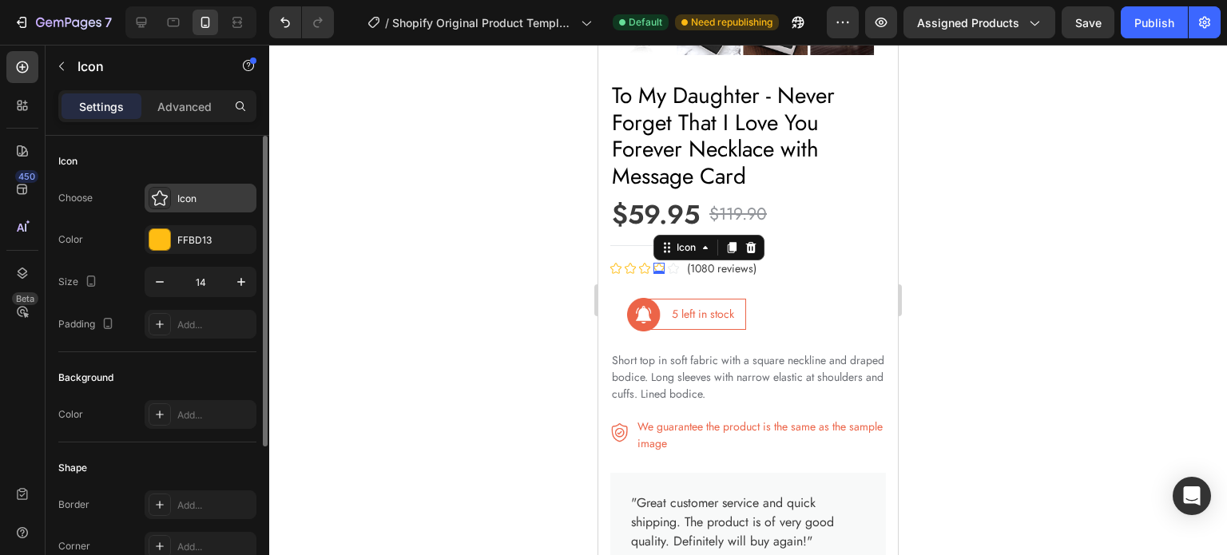
click at [189, 210] on div "Icon" at bounding box center [201, 198] width 112 height 29
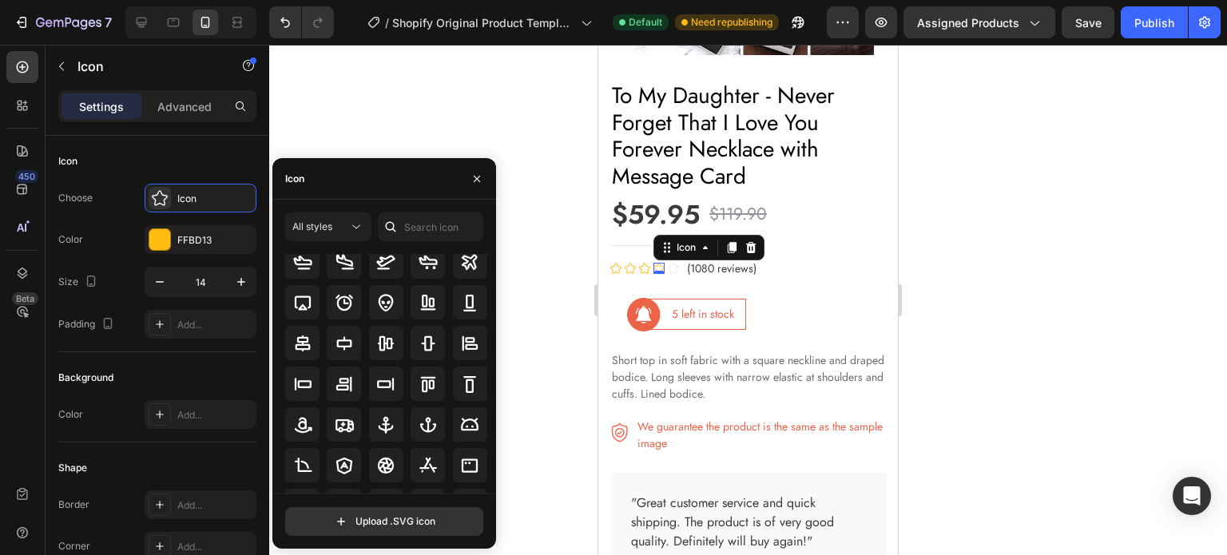
scroll to position [0, 0]
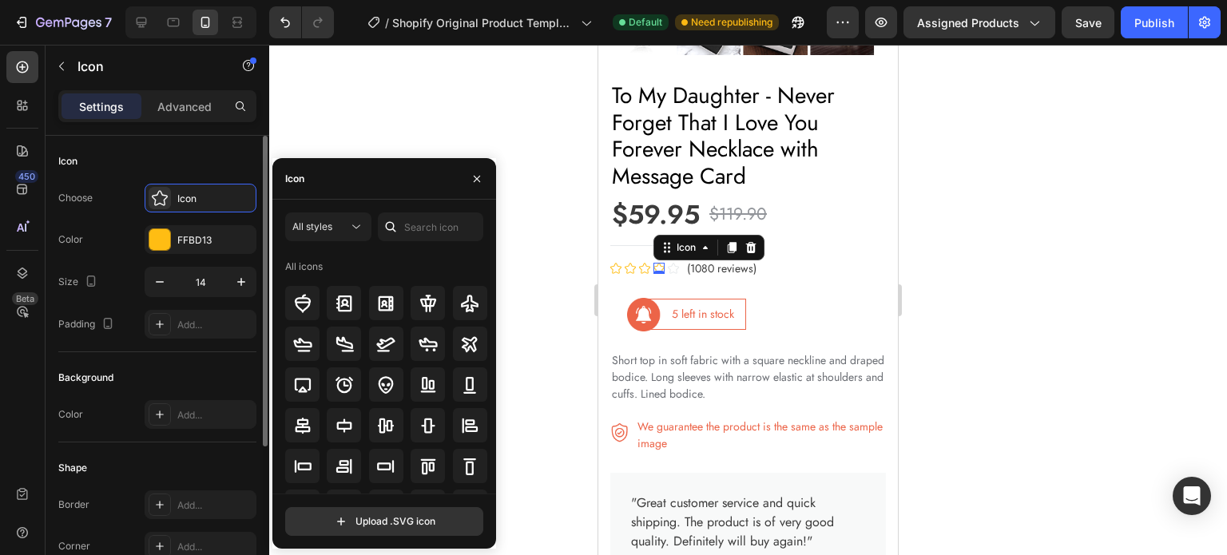
click at [85, 376] on div "Background" at bounding box center [85, 378] width 55 height 14
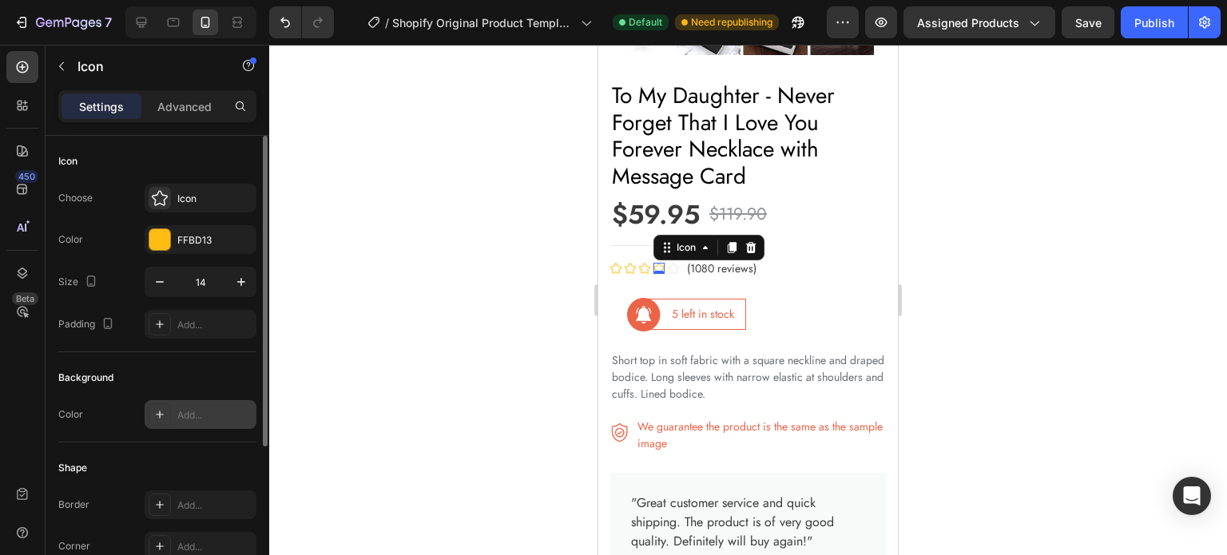
click at [157, 403] on div at bounding box center [160, 414] width 22 height 22
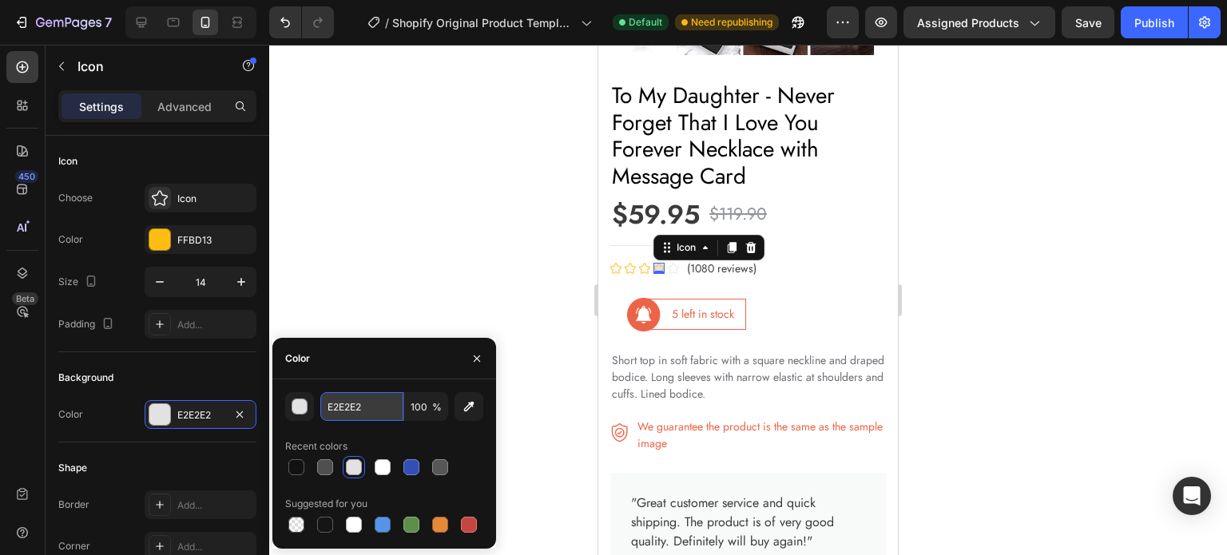
click at [367, 414] on input "E2E2E2" at bounding box center [361, 406] width 83 height 29
type input "FFBD13"
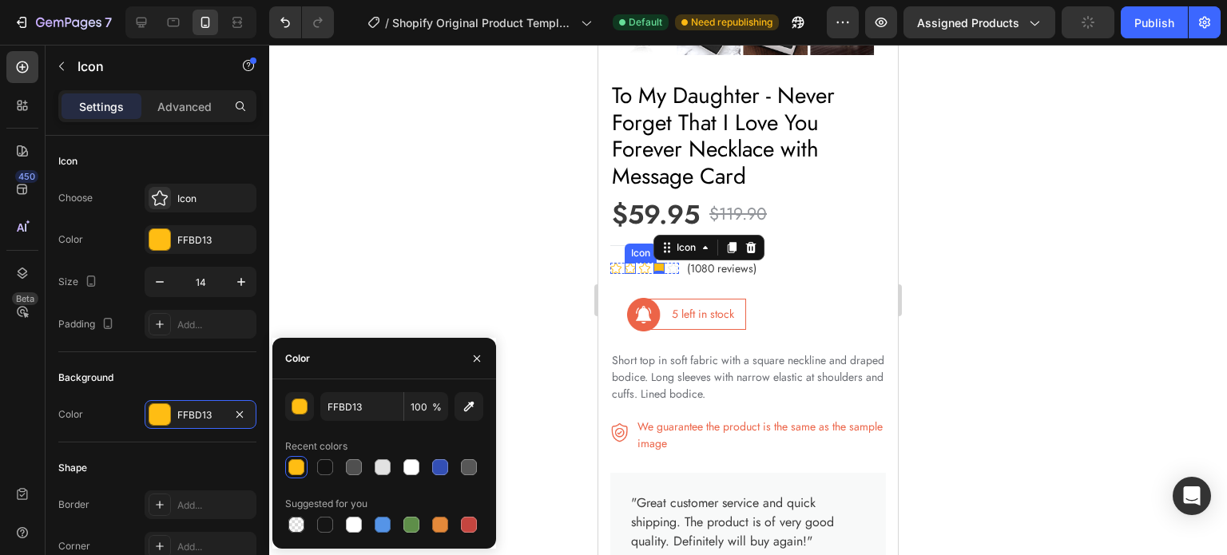
click at [623, 263] on div "Icon Icon Icon Icon 0 Icon" at bounding box center [644, 268] width 69 height 11
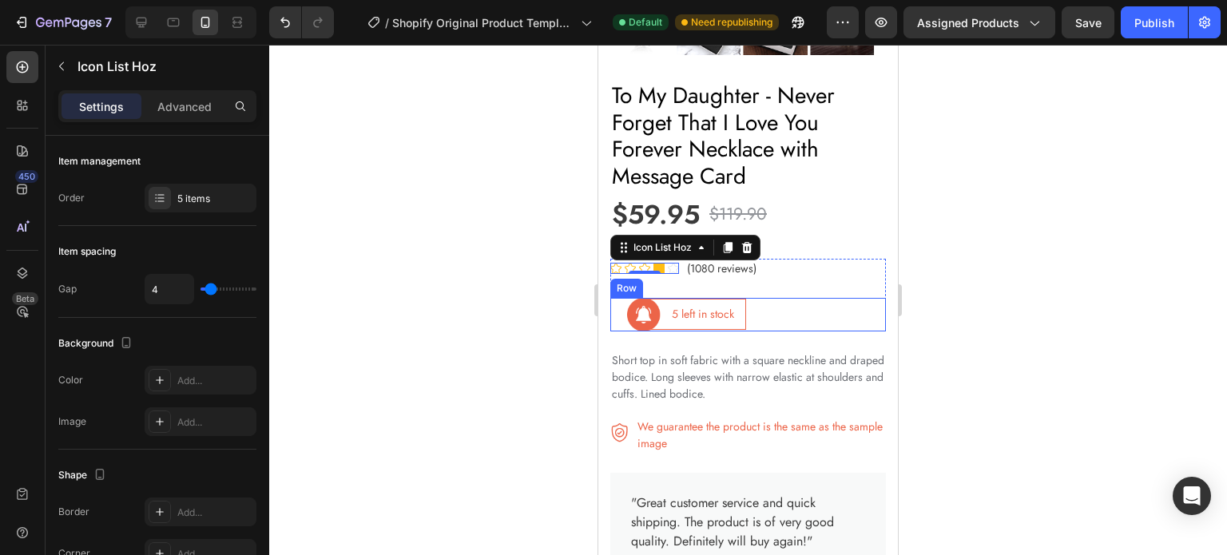
click at [616, 299] on div "Image" at bounding box center [627, 315] width 34 height 34
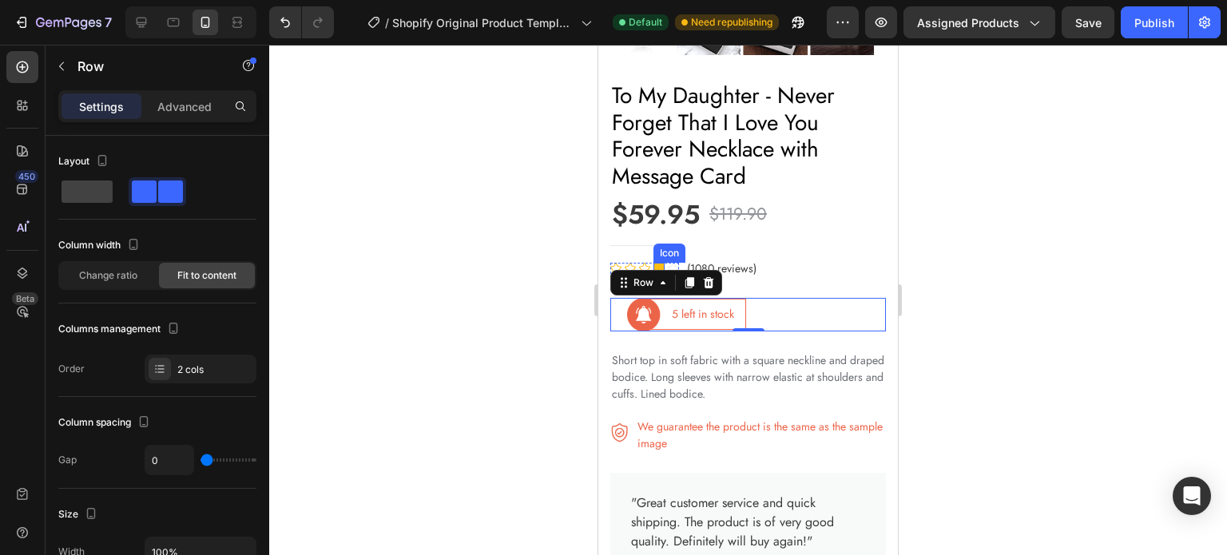
click at [657, 263] on icon at bounding box center [658, 268] width 11 height 11
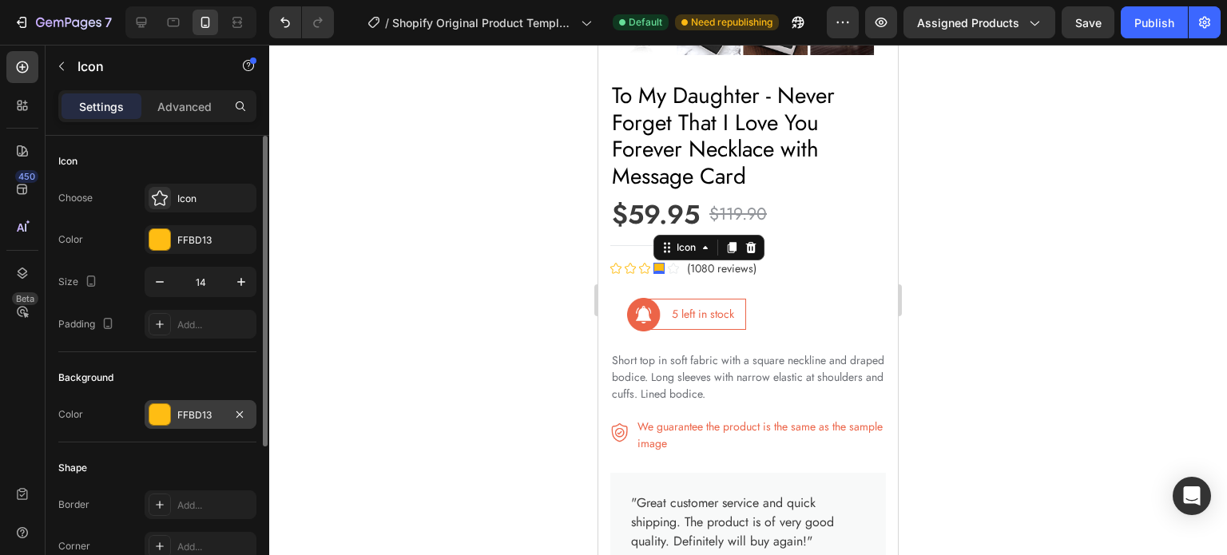
click at [184, 416] on div "FFBD13" at bounding box center [200, 415] width 46 height 14
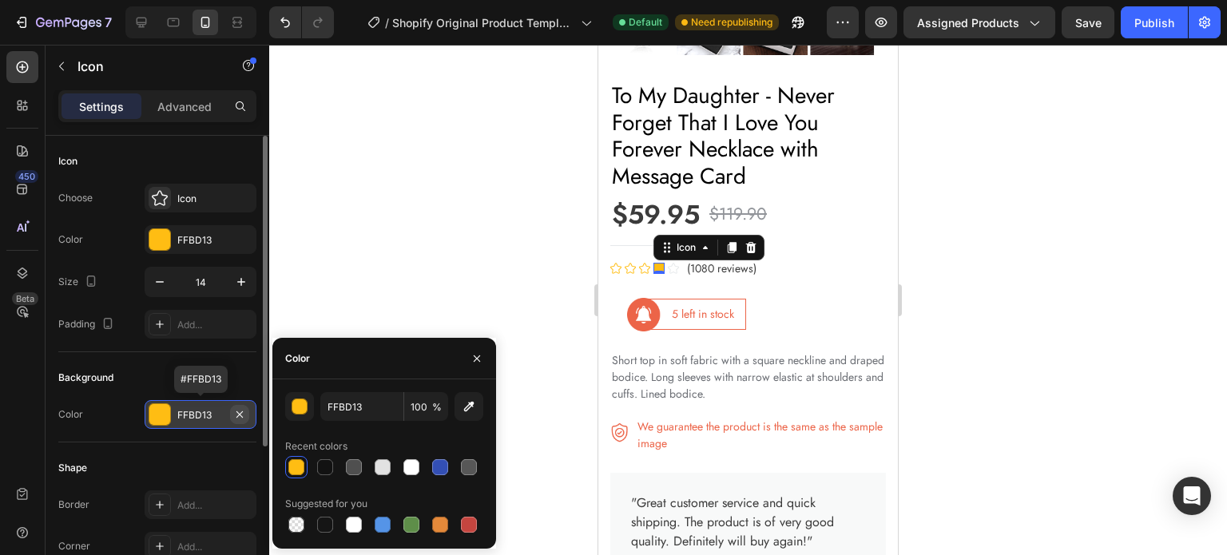
click at [236, 409] on icon "button" at bounding box center [239, 414] width 13 height 13
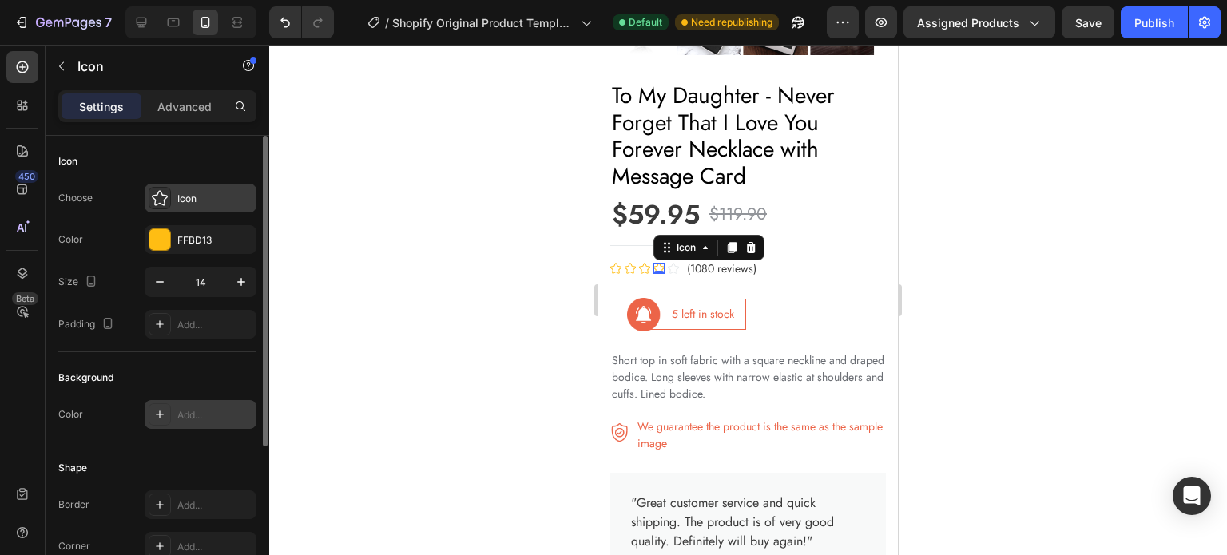
click at [165, 192] on icon at bounding box center [160, 198] width 16 height 16
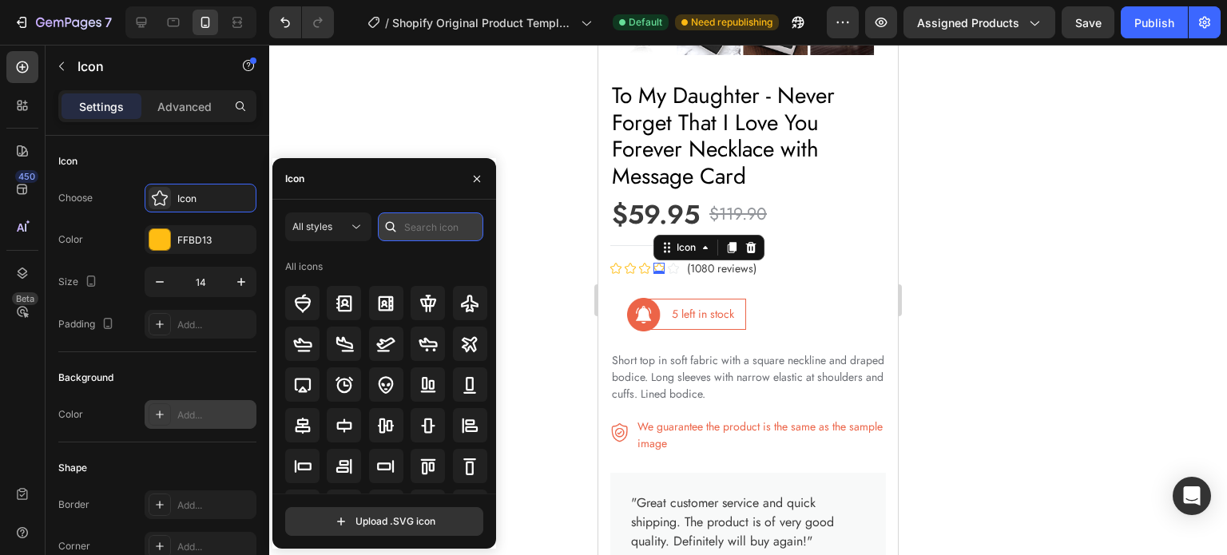
click at [422, 229] on input "text" at bounding box center [430, 226] width 105 height 29
type input "star"
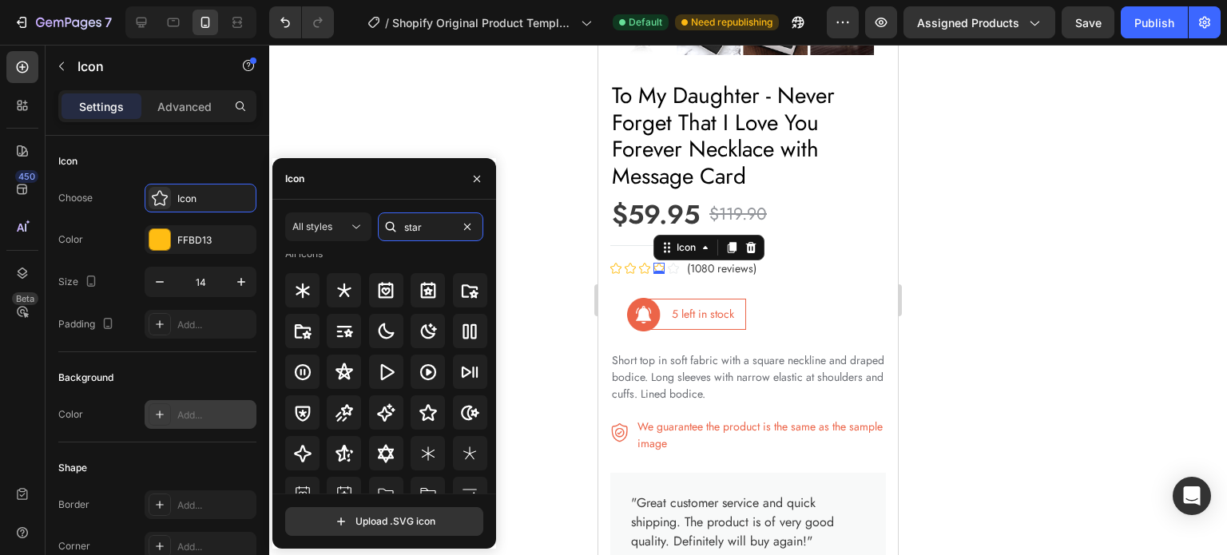
scroll to position [8, 0]
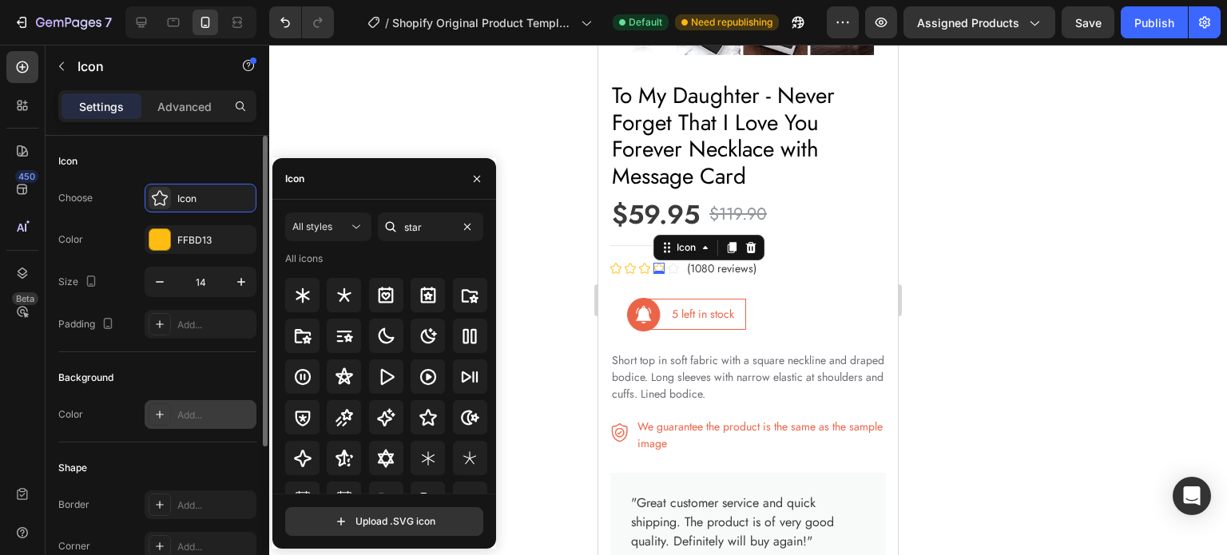
click at [200, 156] on div "Icon" at bounding box center [157, 162] width 198 height 26
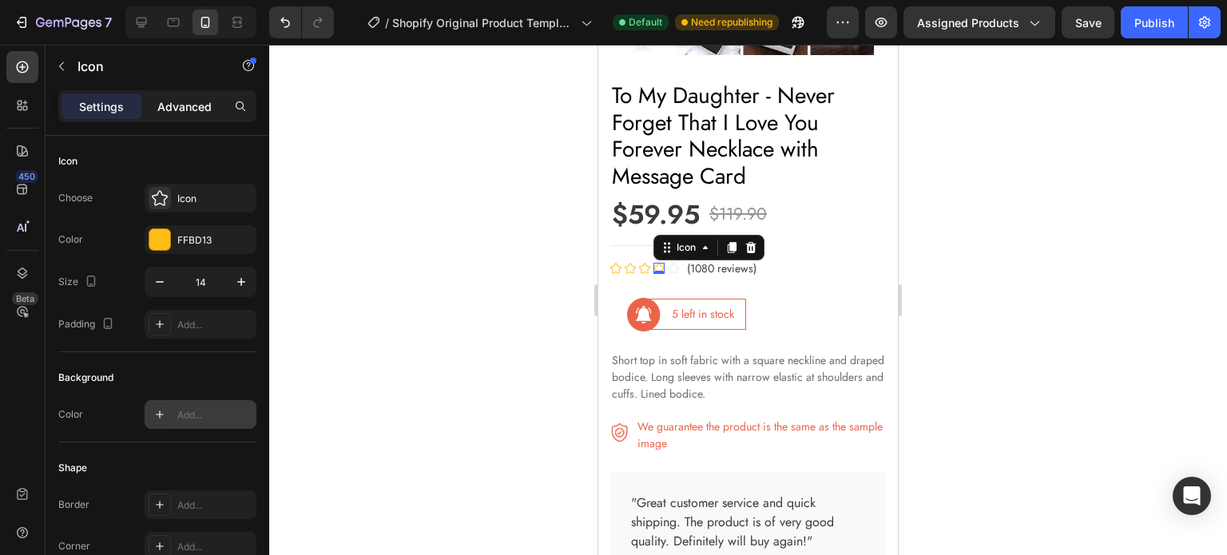
click at [168, 105] on p "Advanced" at bounding box center [184, 106] width 54 height 17
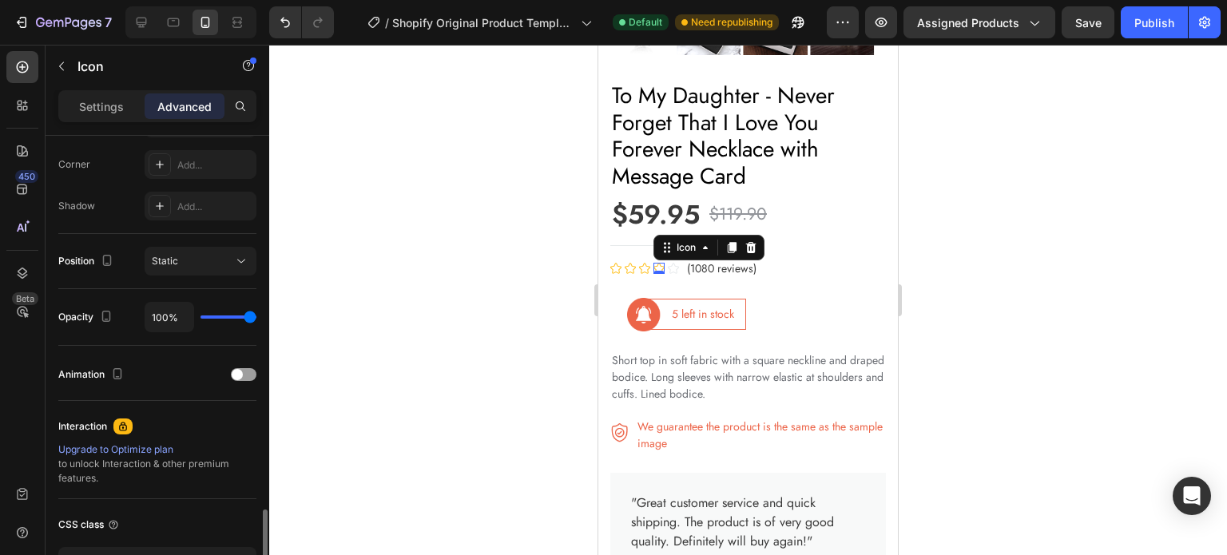
scroll to position [598, 0]
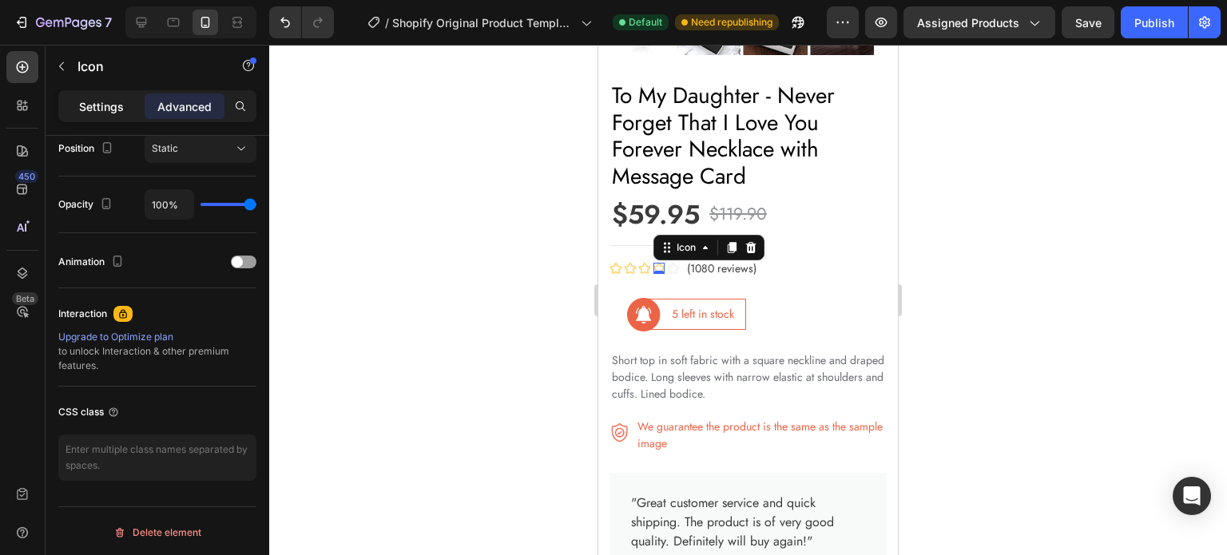
click at [113, 98] on p "Settings" at bounding box center [101, 106] width 45 height 17
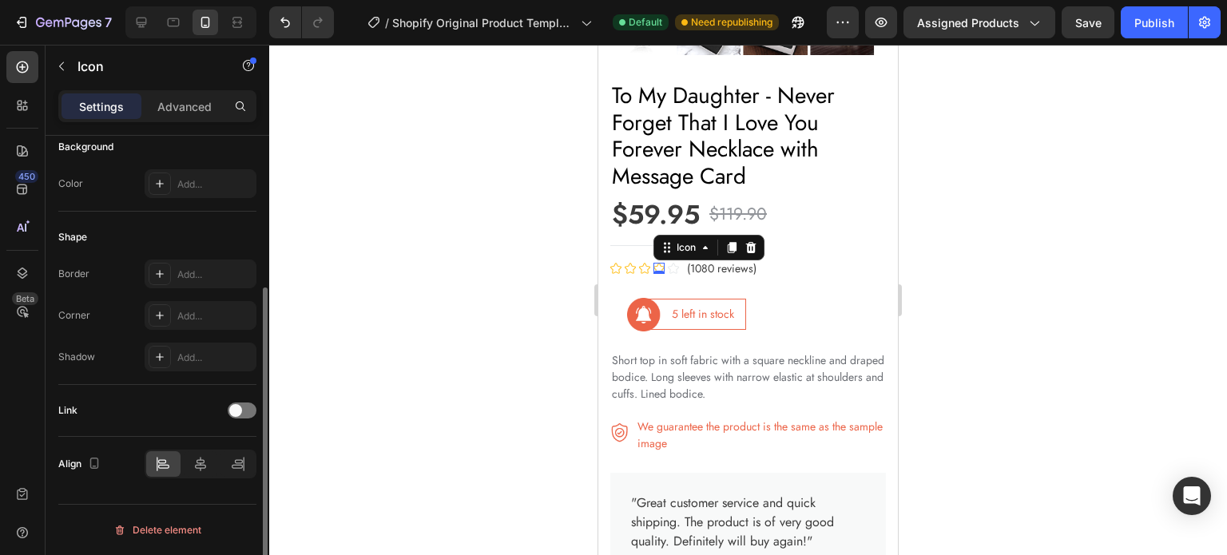
scroll to position [229, 0]
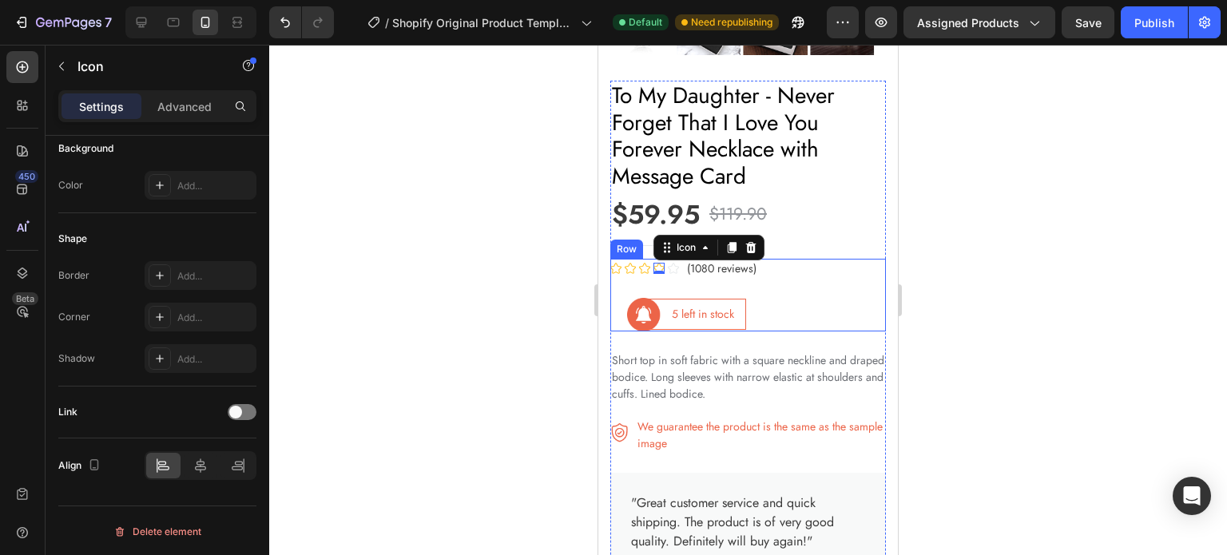
click at [613, 274] on div "Icon Icon Icon Icon 0 Icon Icon List Hoz (1080 reviews) Text block Row" at bounding box center [747, 278] width 275 height 39
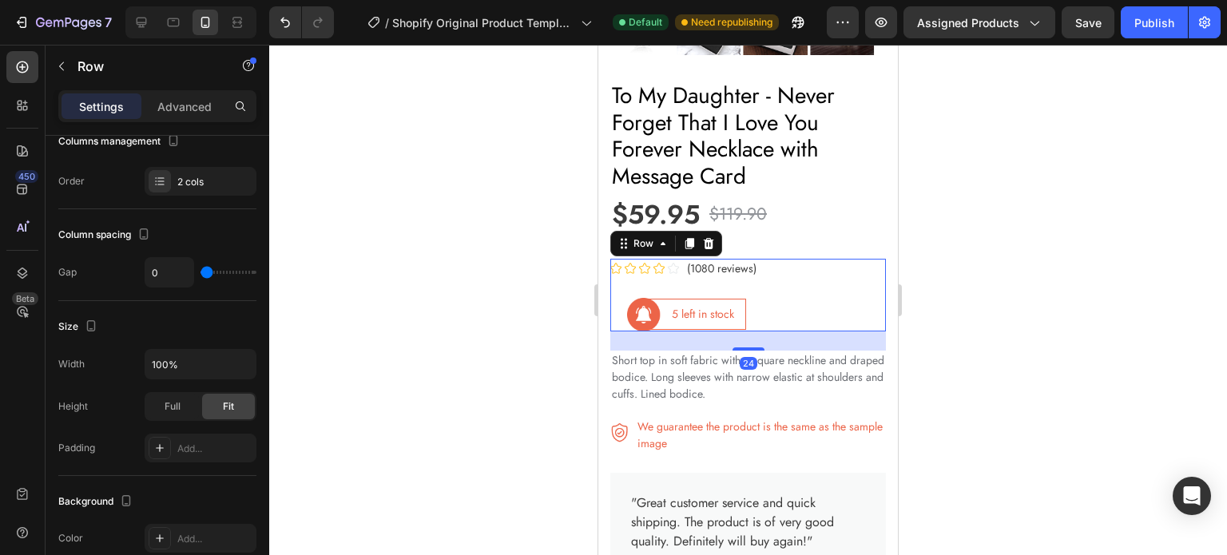
scroll to position [0, 0]
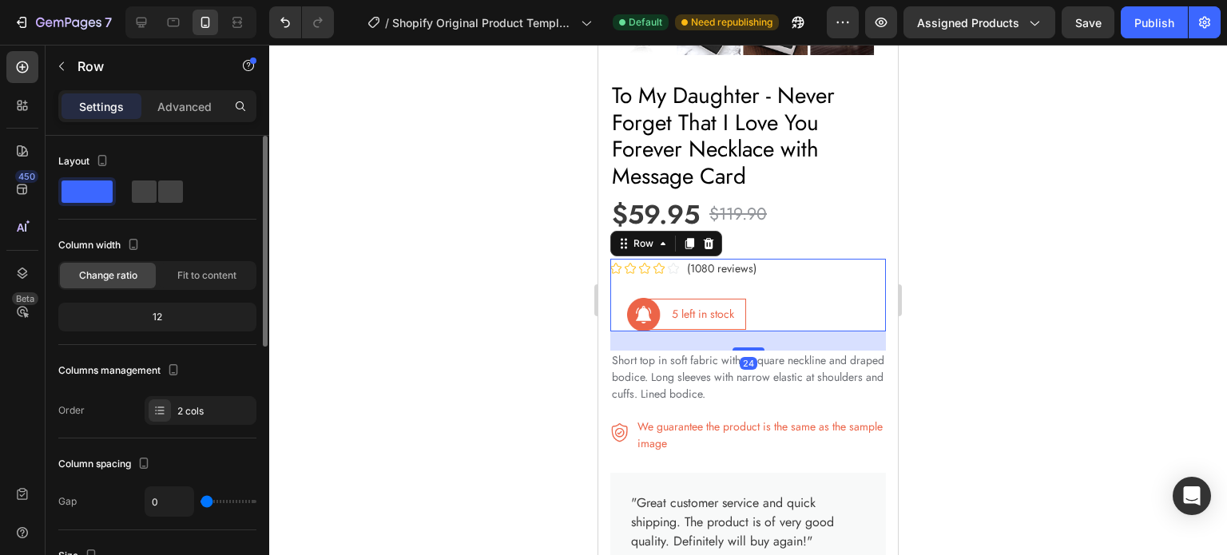
click at [1001, 359] on div at bounding box center [747, 300] width 957 height 510
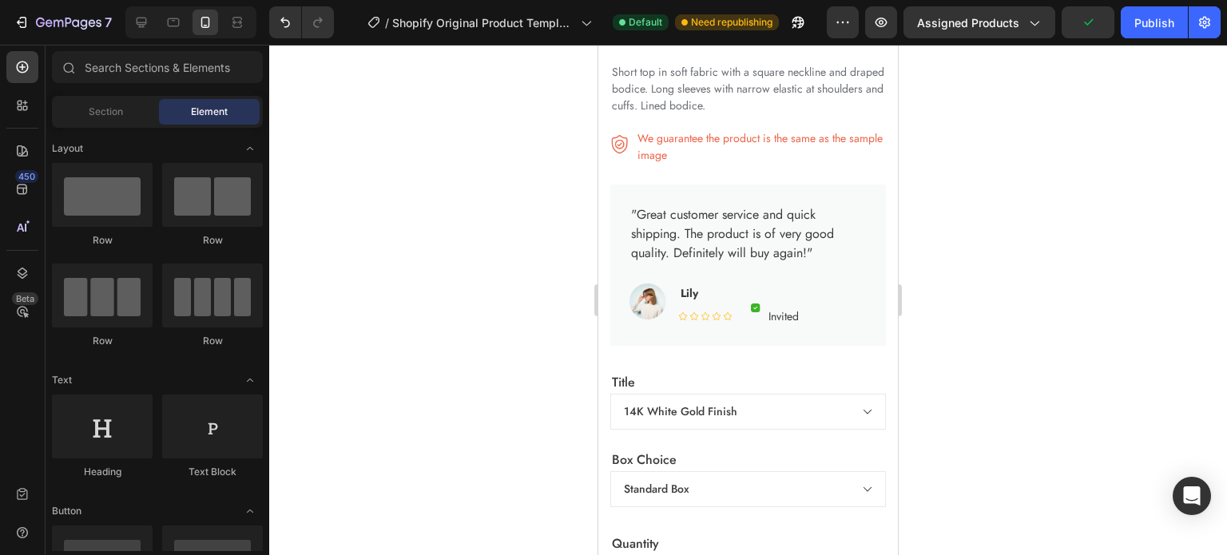
scroll to position [1812, 0]
click at [698, 186] on div ""Great customer service and quick shipping. The product is of very good quality…" at bounding box center [747, 266] width 275 height 161
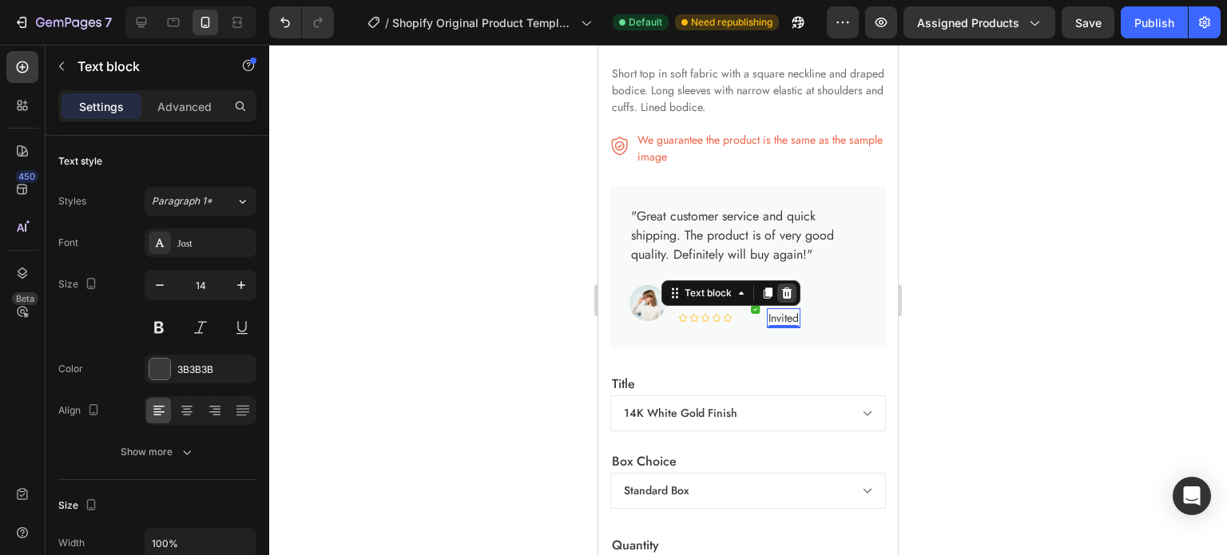
click at [787, 287] on icon at bounding box center [786, 293] width 13 height 13
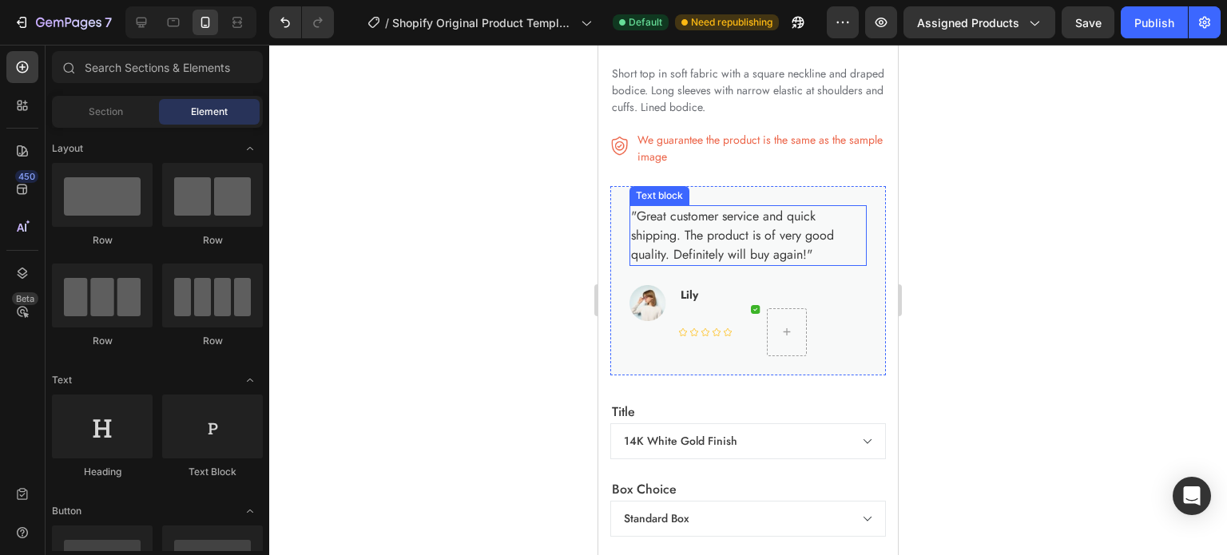
scroll to position [1670, 0]
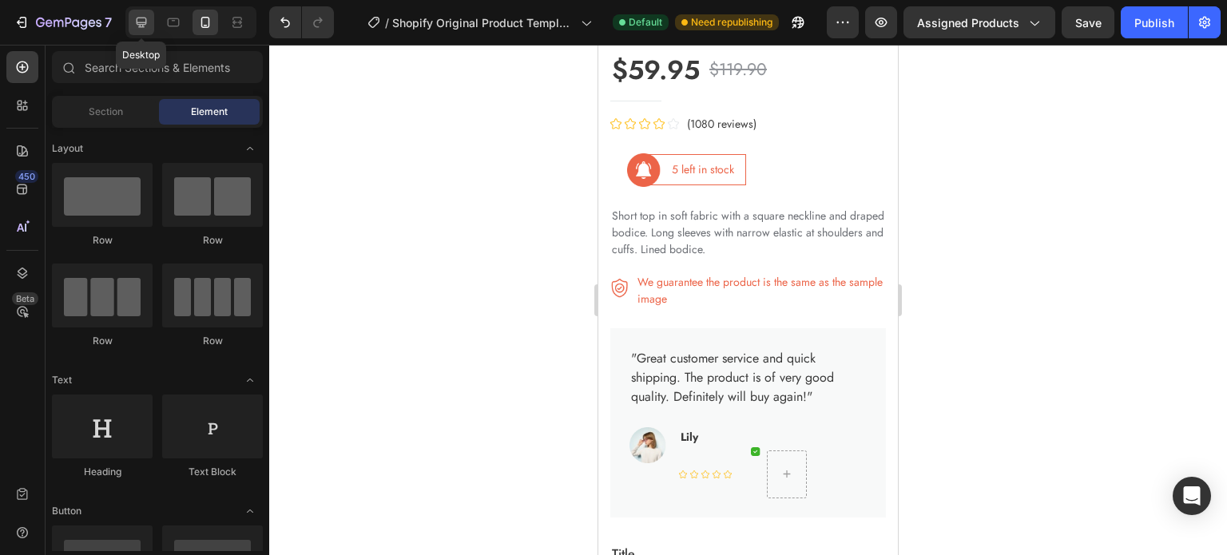
click at [144, 20] on icon at bounding box center [141, 22] width 16 height 16
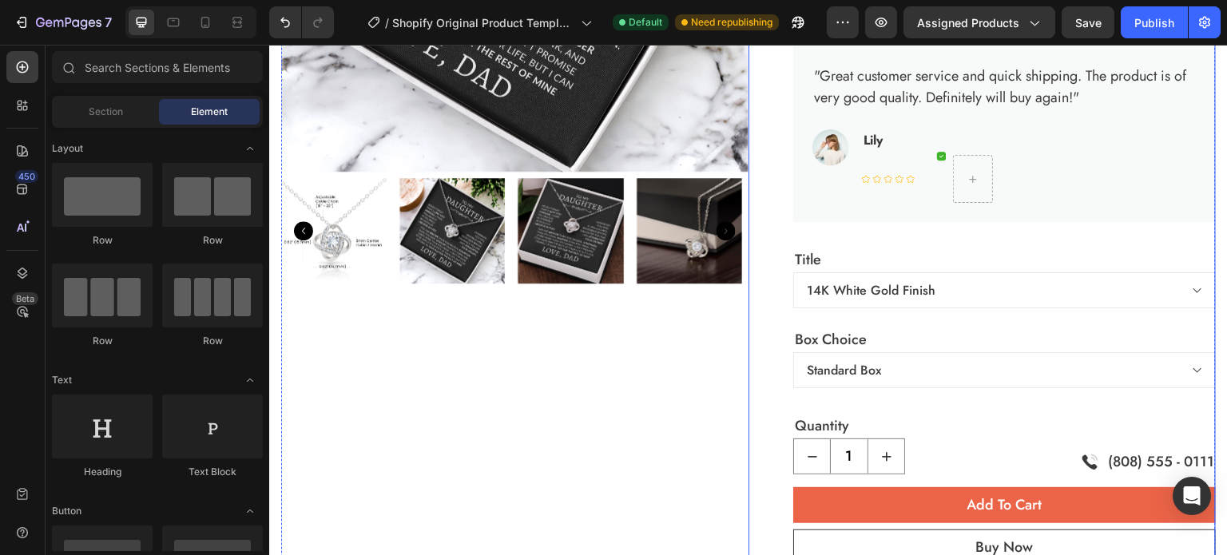
scroll to position [1487, 0]
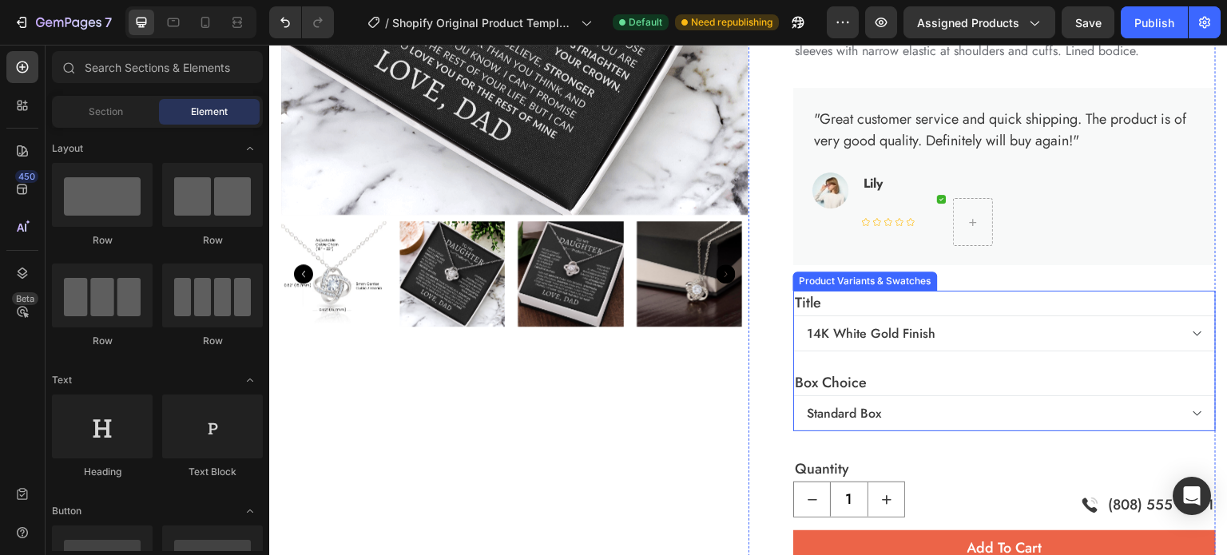
click at [894, 343] on select "14K White Gold Finish 18K Yellow Gold Finish" at bounding box center [1004, 333] width 422 height 36
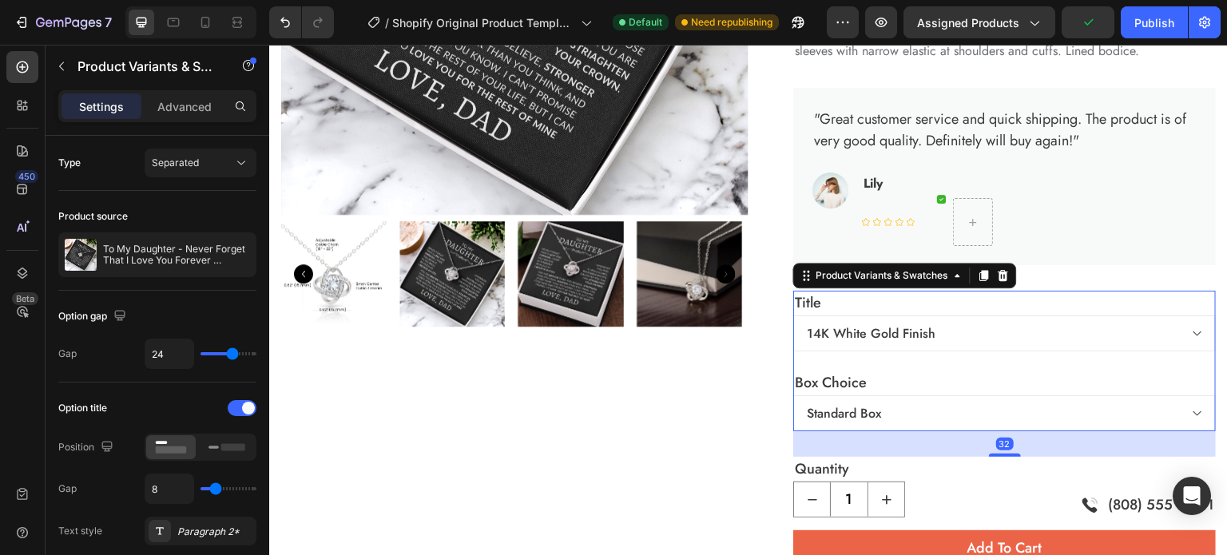
click at [869, 307] on div "Title 14K White Gold Finish 18K Yellow Gold Finish" at bounding box center [1004, 321] width 422 height 61
click at [897, 277] on div "Product Variants & Swatches" at bounding box center [882, 275] width 138 height 14
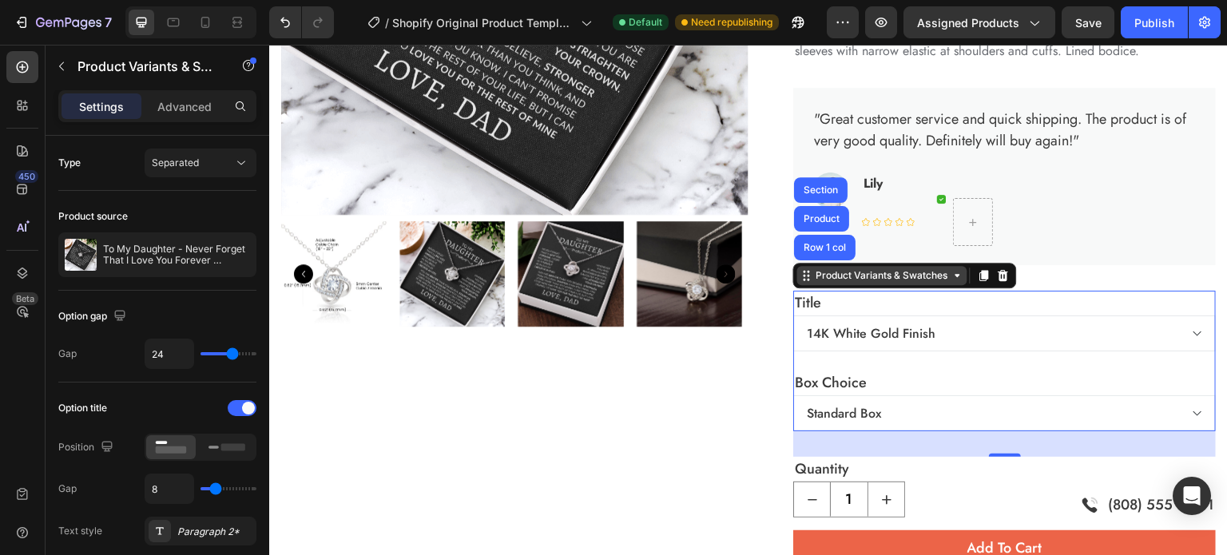
click at [897, 277] on div "Product Variants & Swatches" at bounding box center [882, 275] width 138 height 14
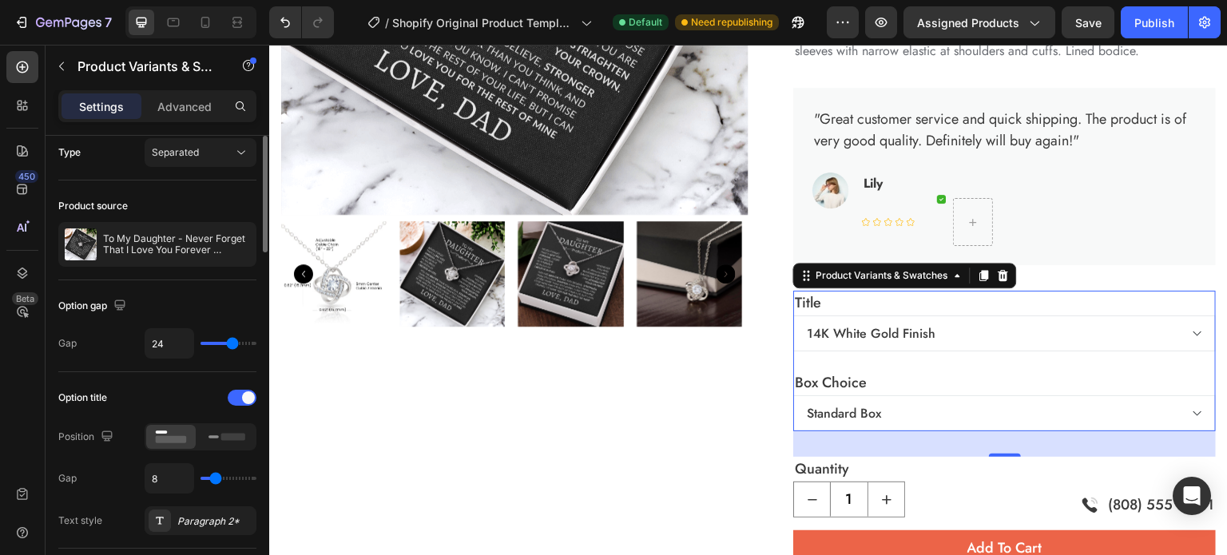
scroll to position [0, 0]
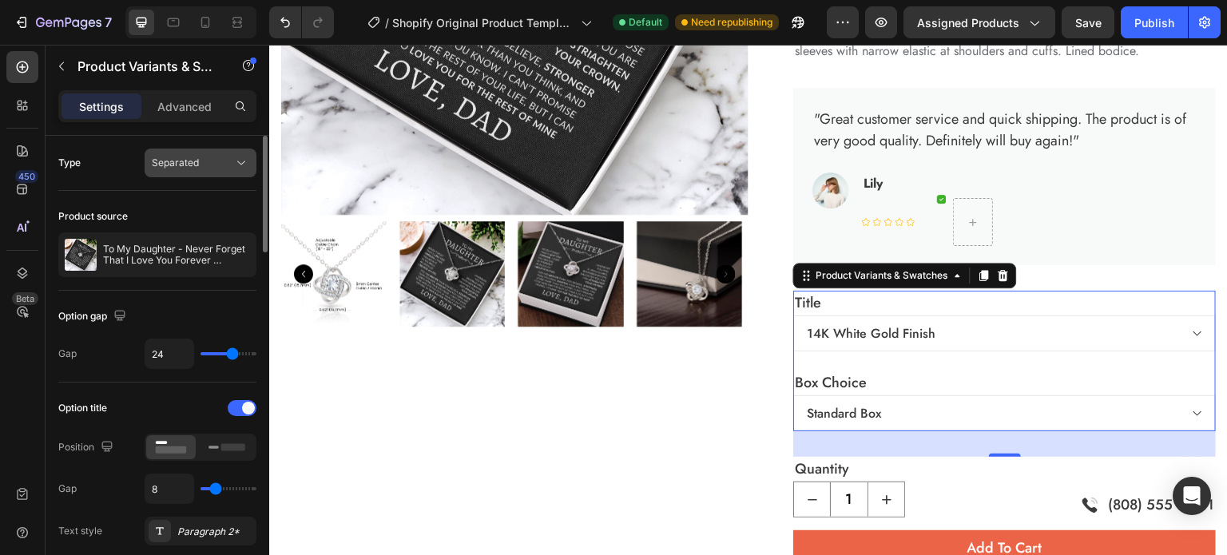
click at [180, 162] on span "Separated" at bounding box center [175, 163] width 47 height 12
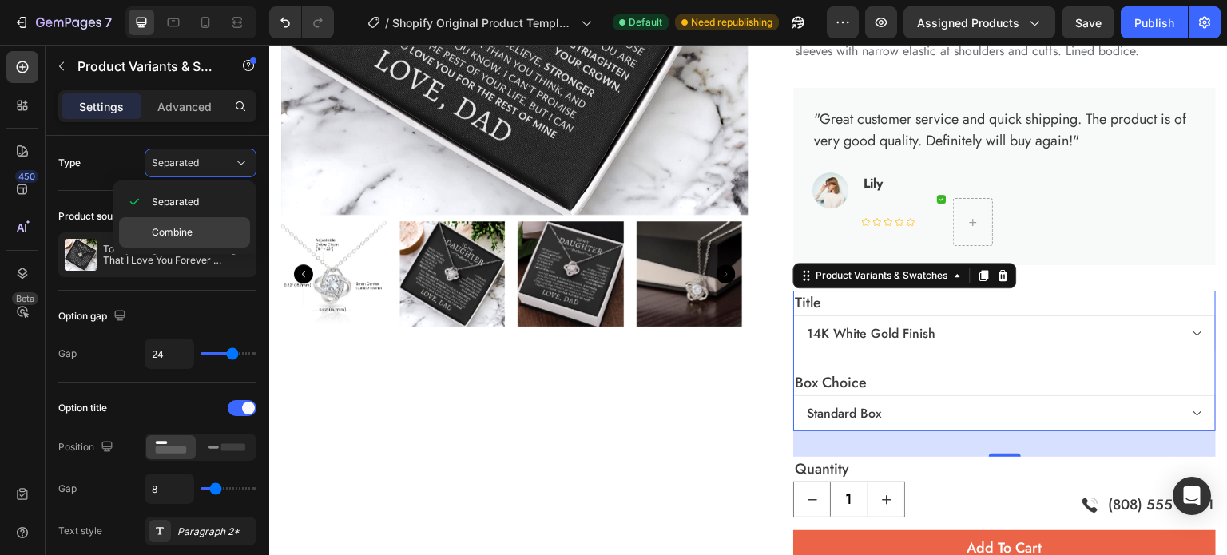
click at [188, 221] on div "Combine" at bounding box center [184, 232] width 131 height 30
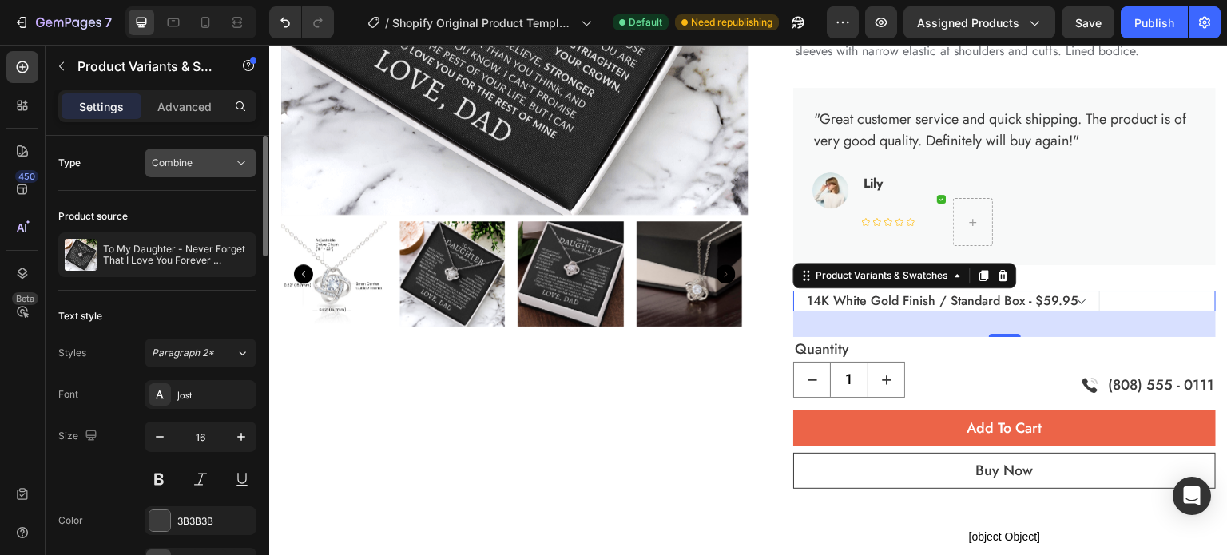
click at [195, 176] on button "Combine" at bounding box center [201, 163] width 112 height 29
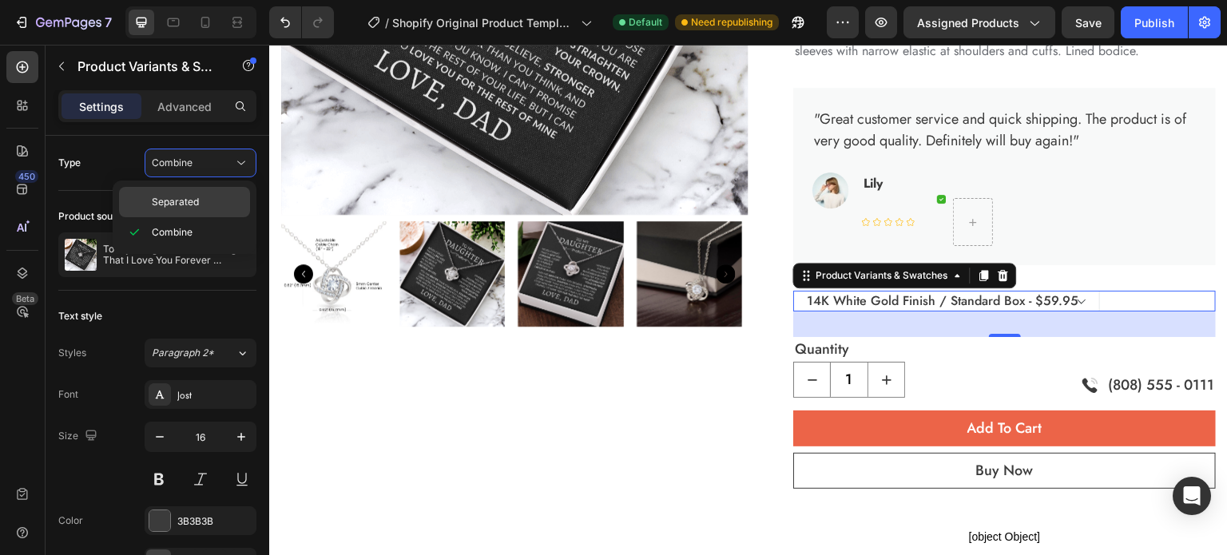
click at [195, 204] on span "Separated" at bounding box center [175, 202] width 47 height 14
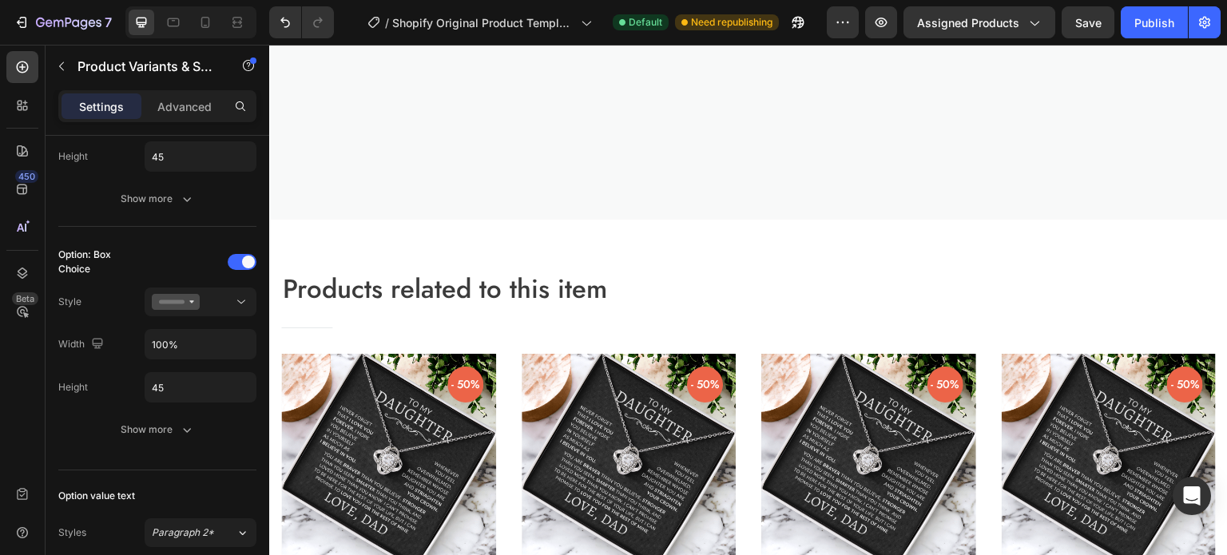
scroll to position [2749, 0]
